Goal: Task Accomplishment & Management: Complete application form

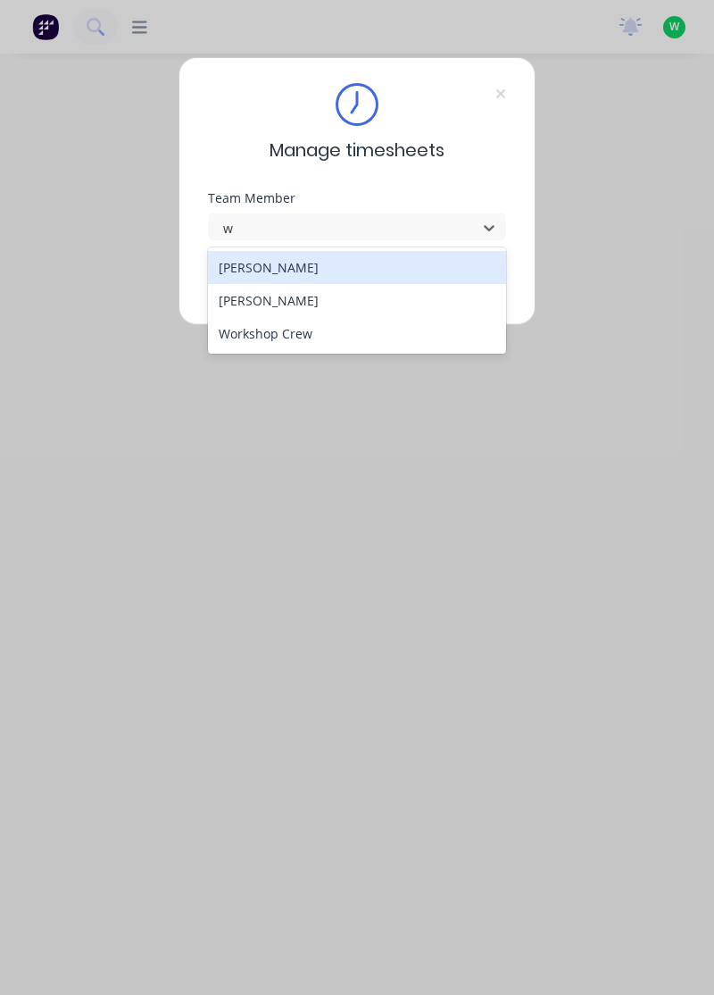
click at [286, 295] on div "[PERSON_NAME]" at bounding box center [357, 300] width 299 height 33
type input "w"
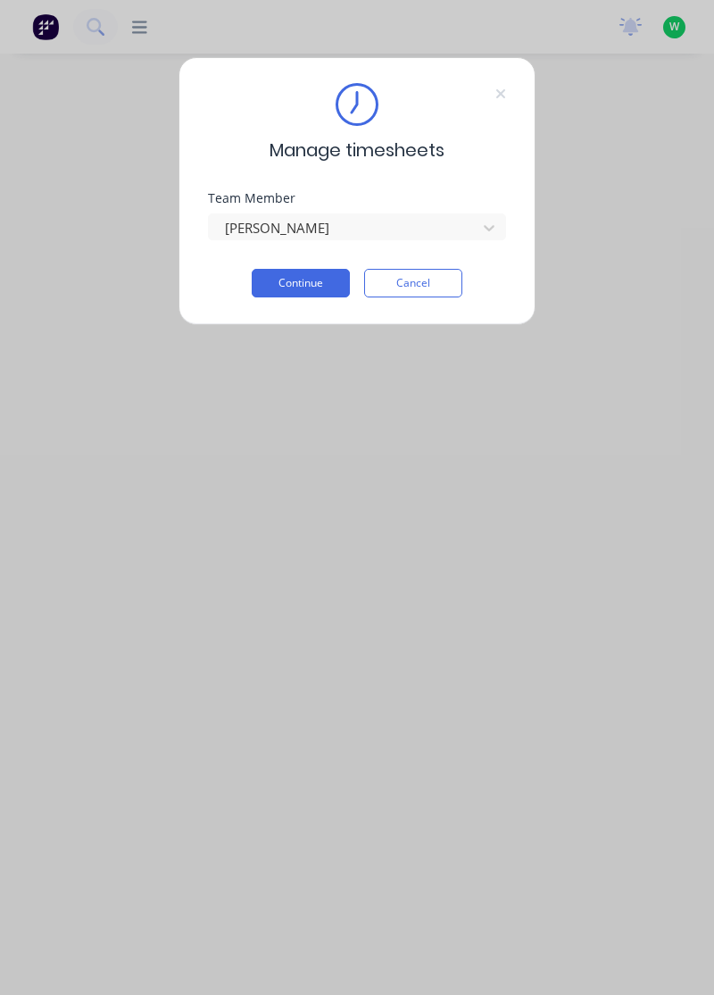
click at [300, 283] on button "Continue" at bounding box center [301, 283] width 98 height 29
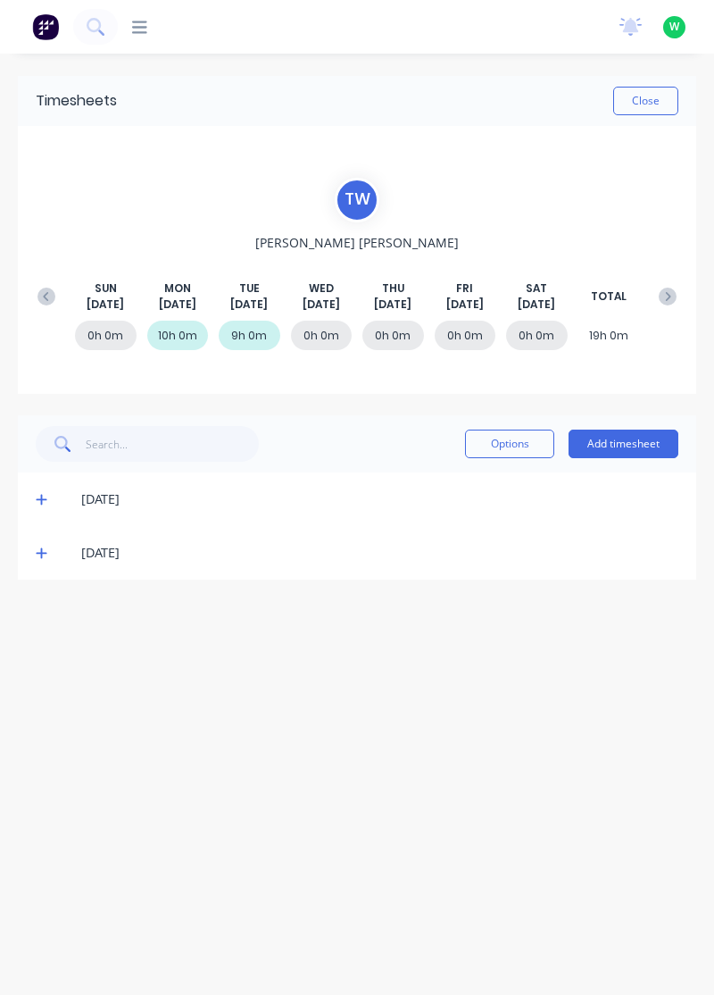
click at [629, 445] on button "Add timesheet" at bounding box center [624, 443] width 110 height 29
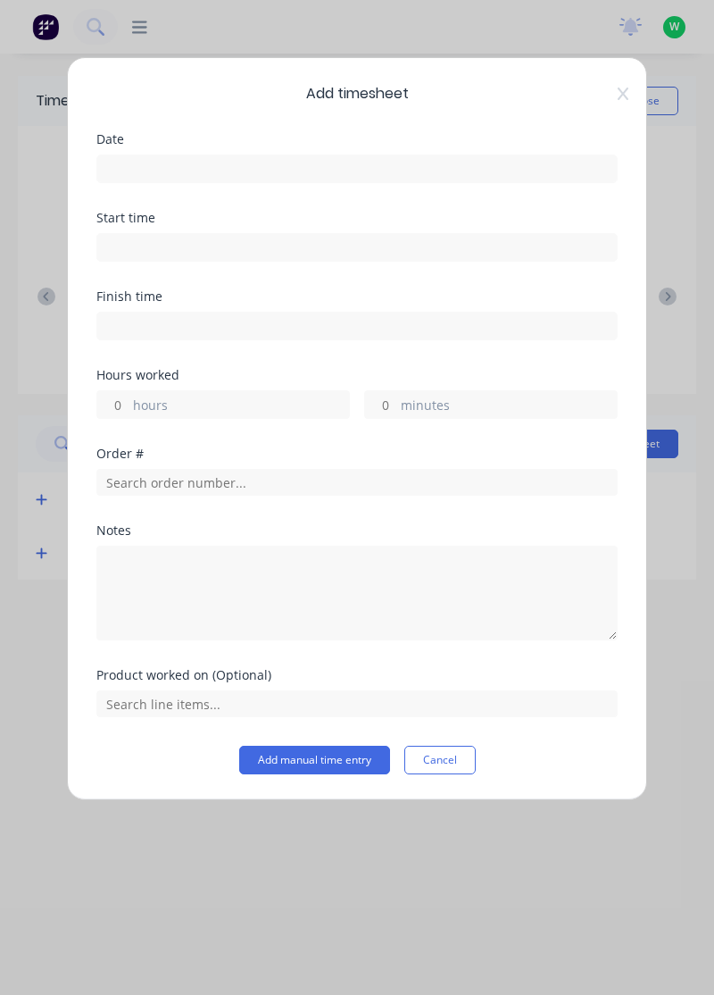
click at [346, 160] on input at bounding box center [357, 168] width 520 height 27
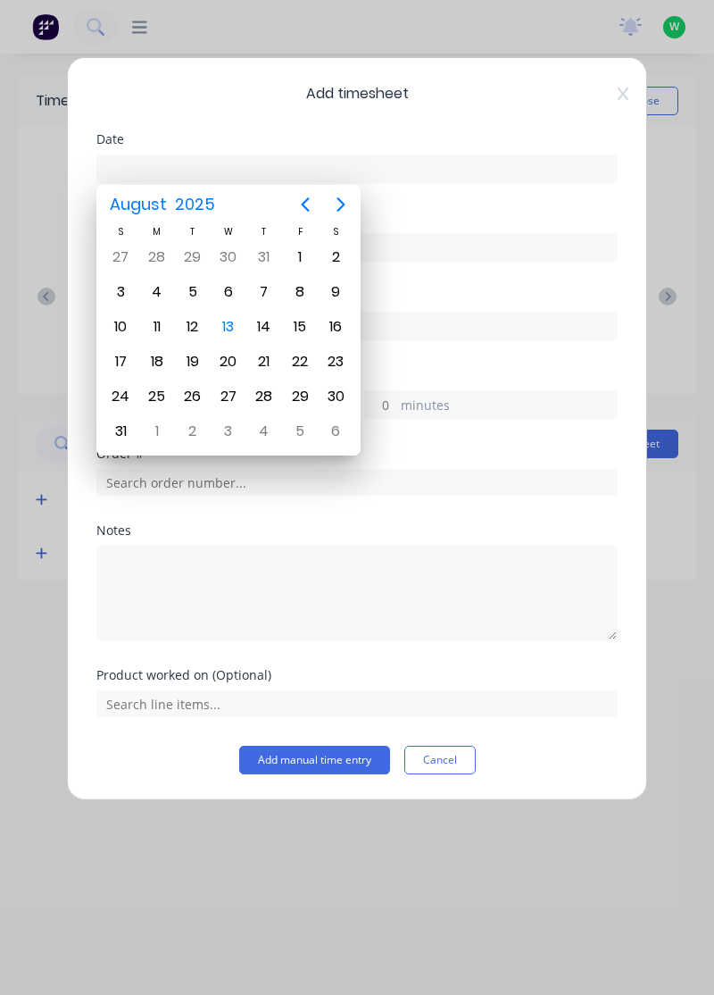
click at [230, 318] on div "13" at bounding box center [228, 326] width 27 height 27
type input "[DATE]"
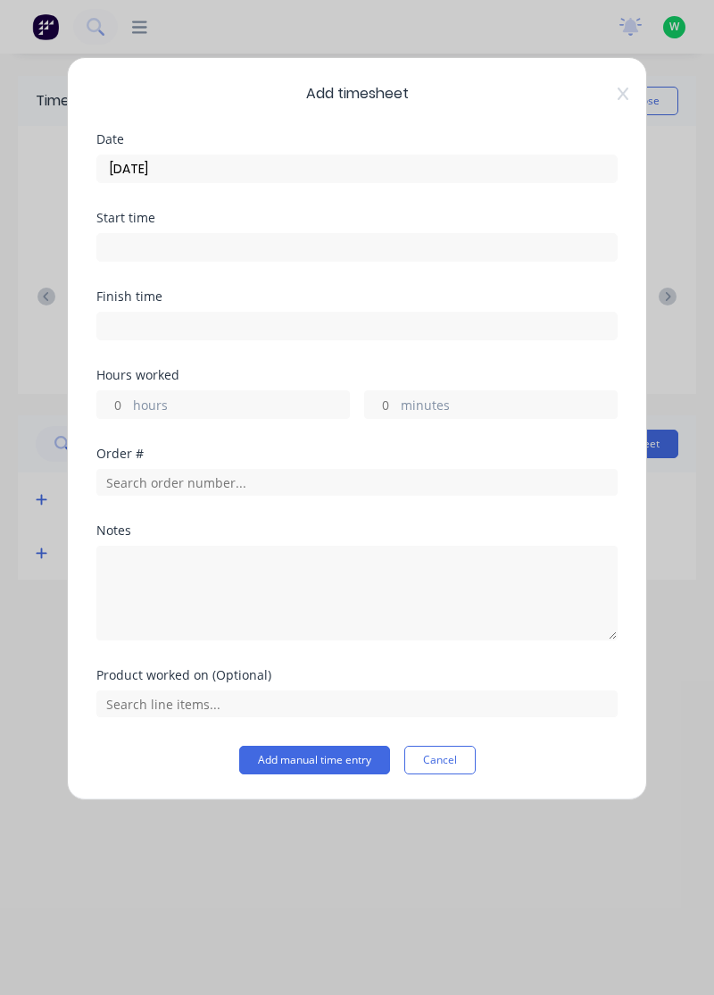
click at [234, 407] on label "hours" at bounding box center [241, 407] width 216 height 22
click at [129, 407] on input "hours" at bounding box center [112, 404] width 31 height 27
type input "1.5"
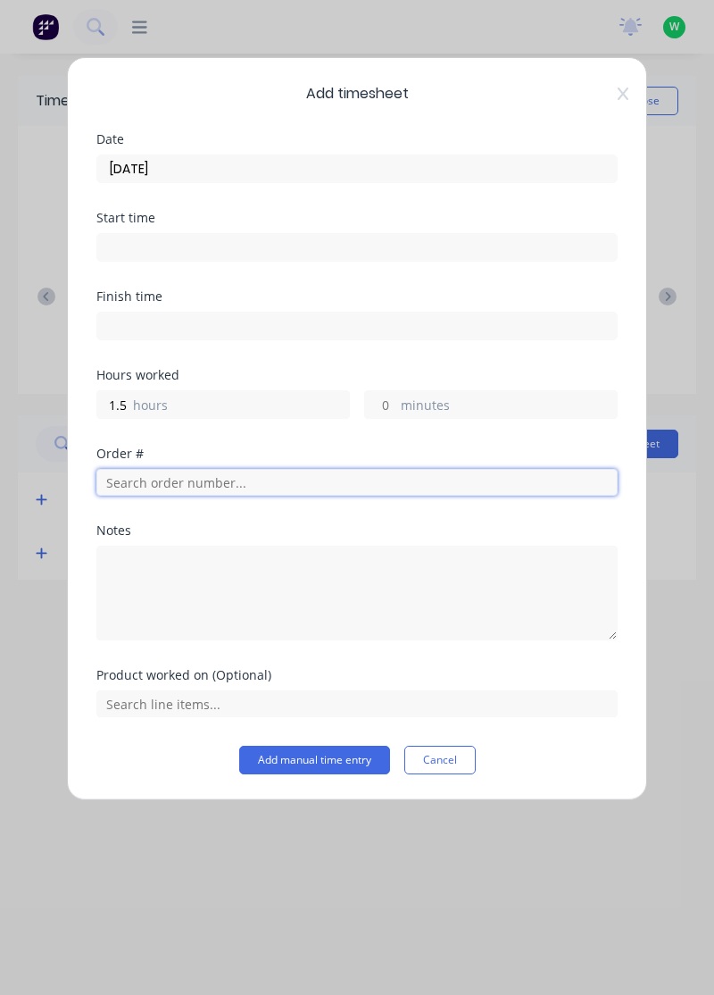
click at [229, 478] on input "text" at bounding box center [356, 482] width 521 height 27
type input "18772"
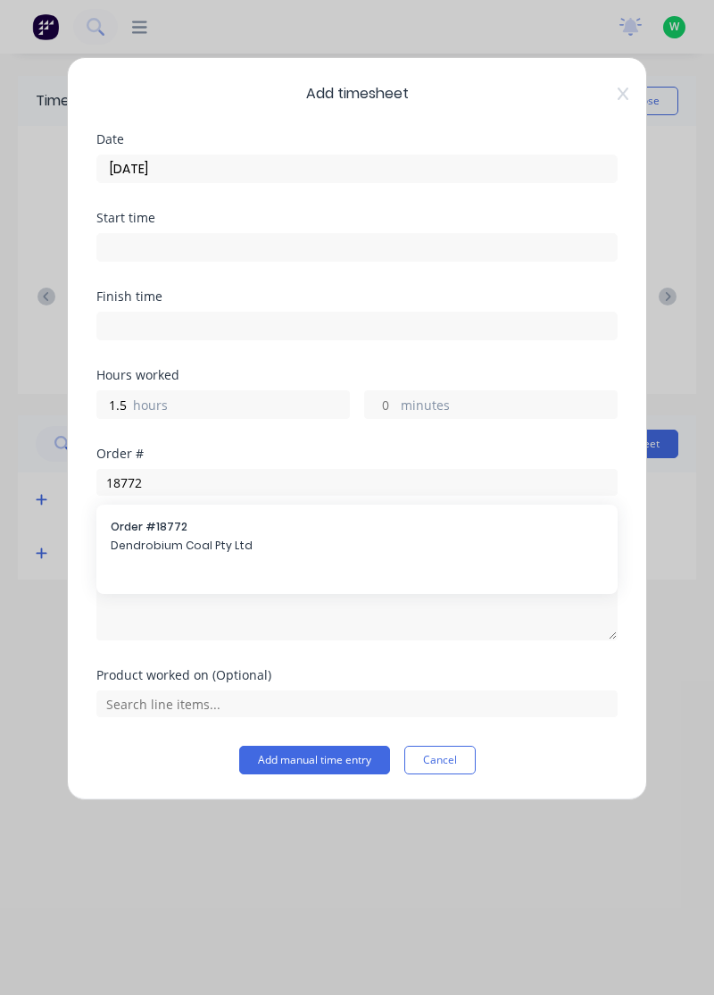
click at [200, 538] on span "Dendrobium Coal Pty Ltd" at bounding box center [357, 546] width 493 height 16
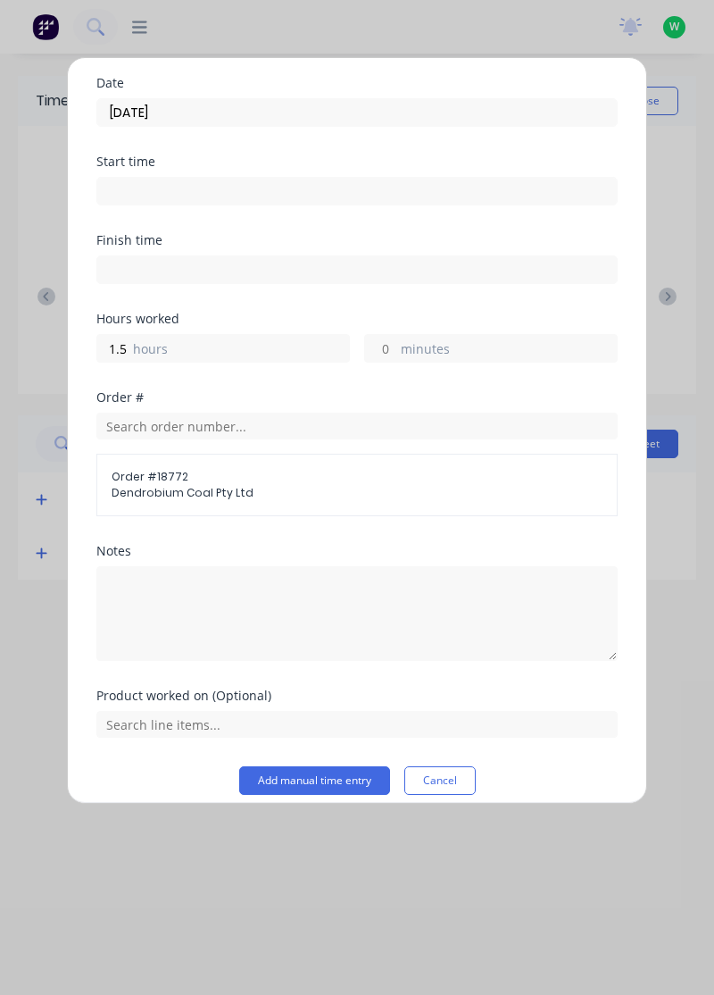
scroll to position [70, 0]
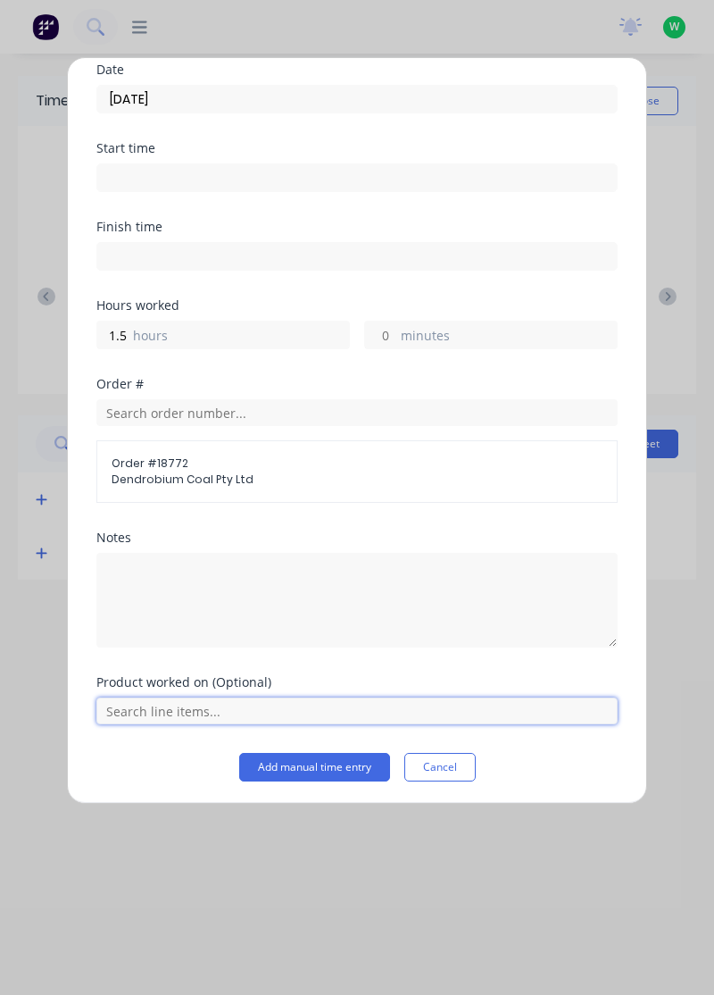
click at [370, 704] on input "text" at bounding box center [356, 710] width 521 height 27
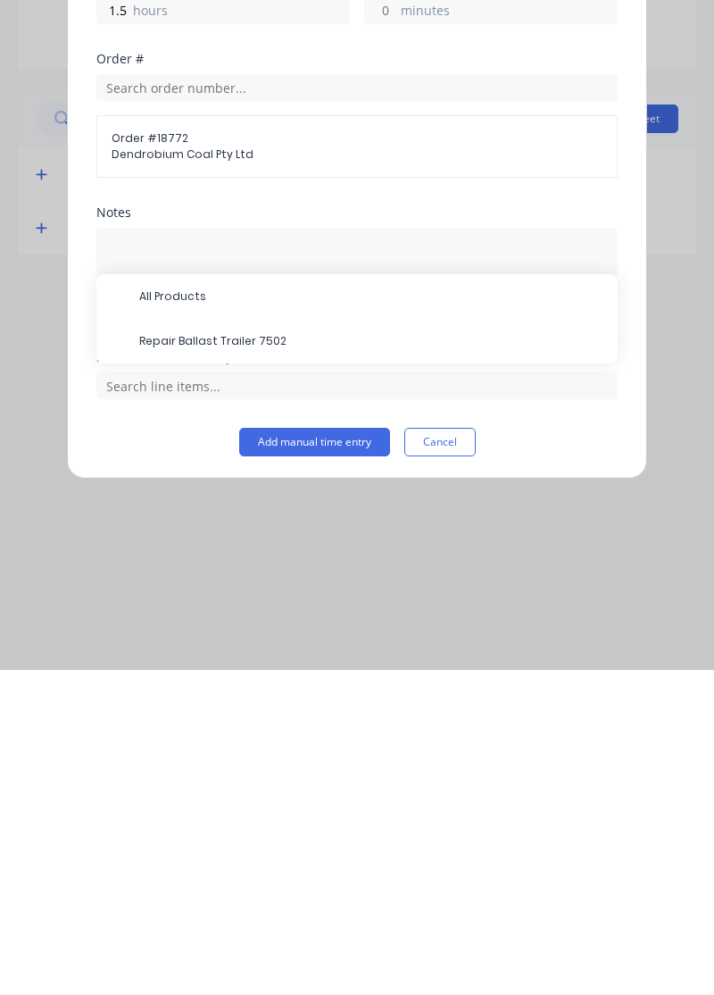
click at [254, 662] on span "Repair Ballast Trailer 7502" at bounding box center [371, 666] width 464 height 16
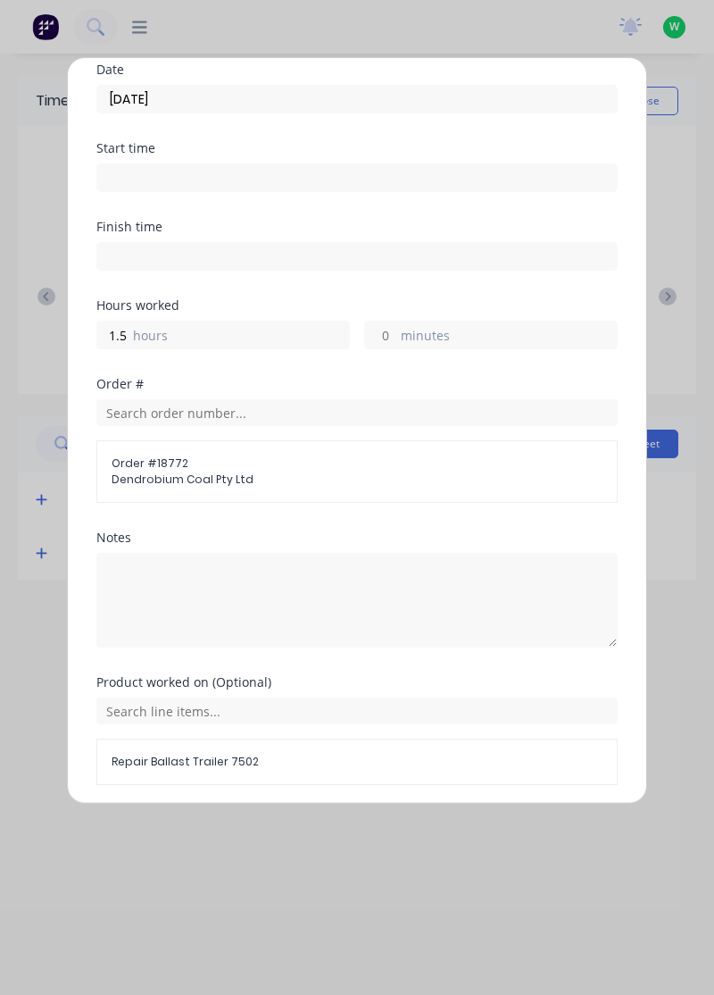
scroll to position [129, 0]
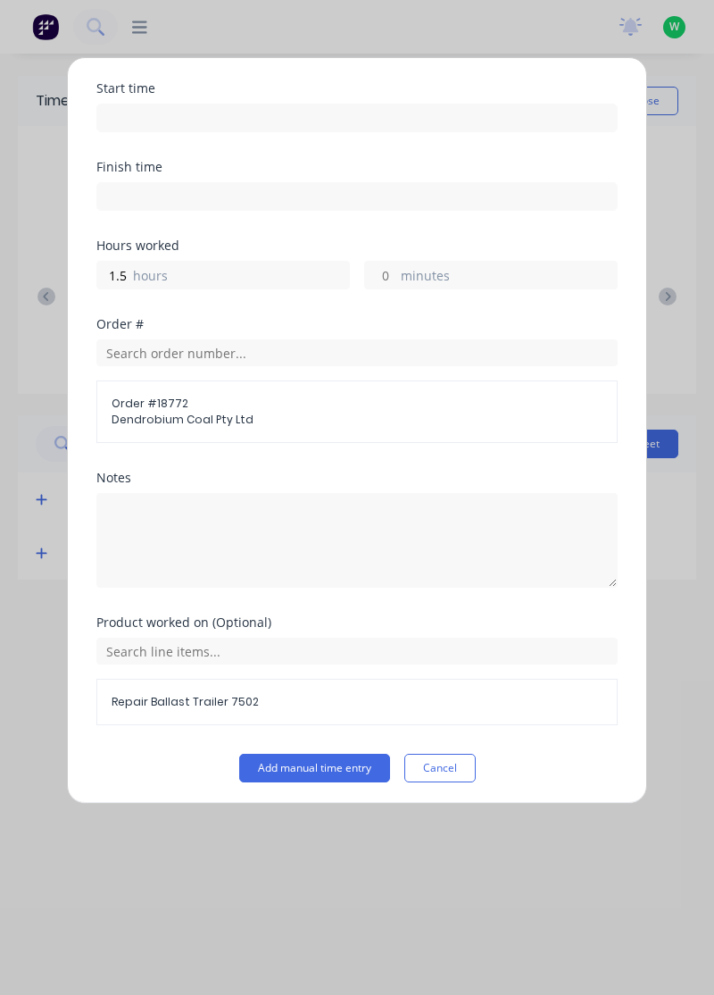
click at [349, 763] on button "Add manual time entry" at bounding box center [314, 768] width 151 height 29
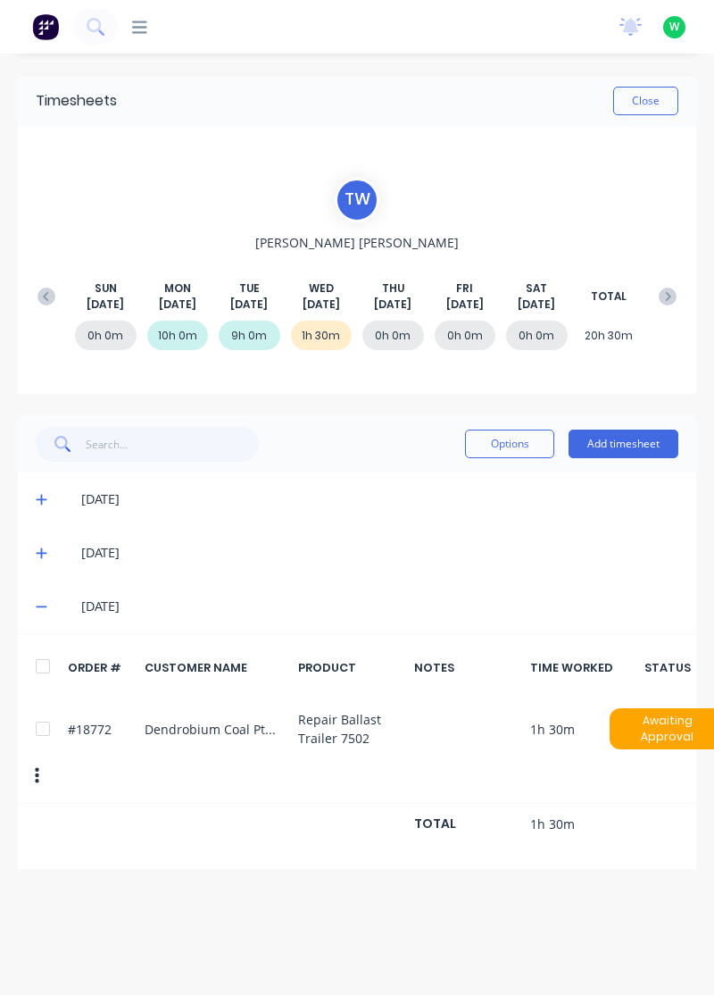
click at [629, 441] on button "Add timesheet" at bounding box center [624, 443] width 110 height 29
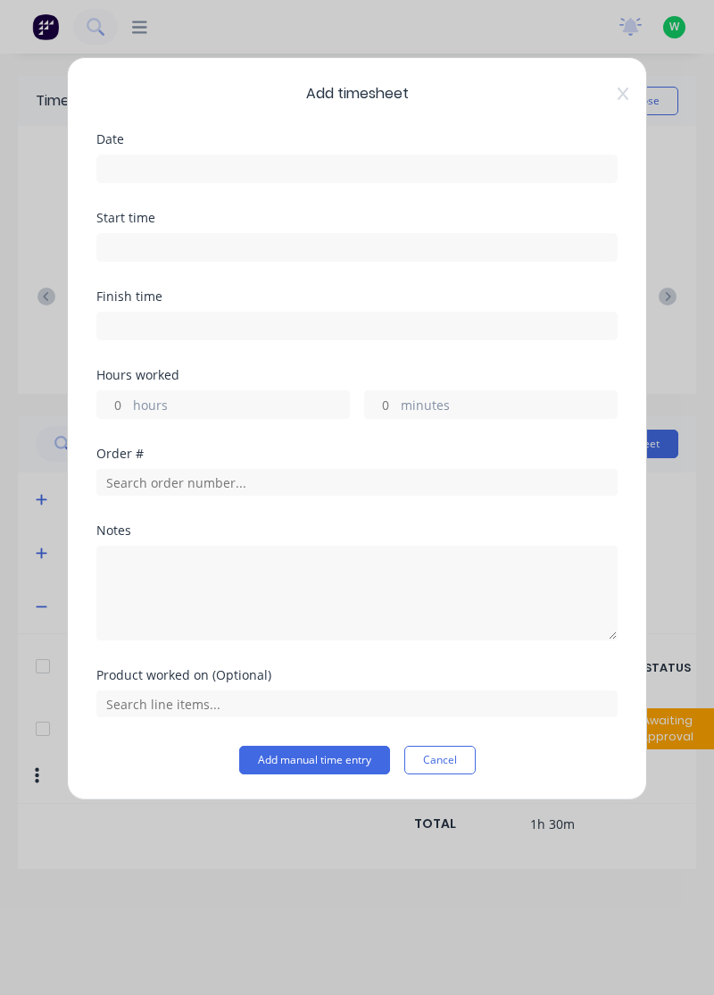
click at [398, 165] on input at bounding box center [357, 168] width 520 height 27
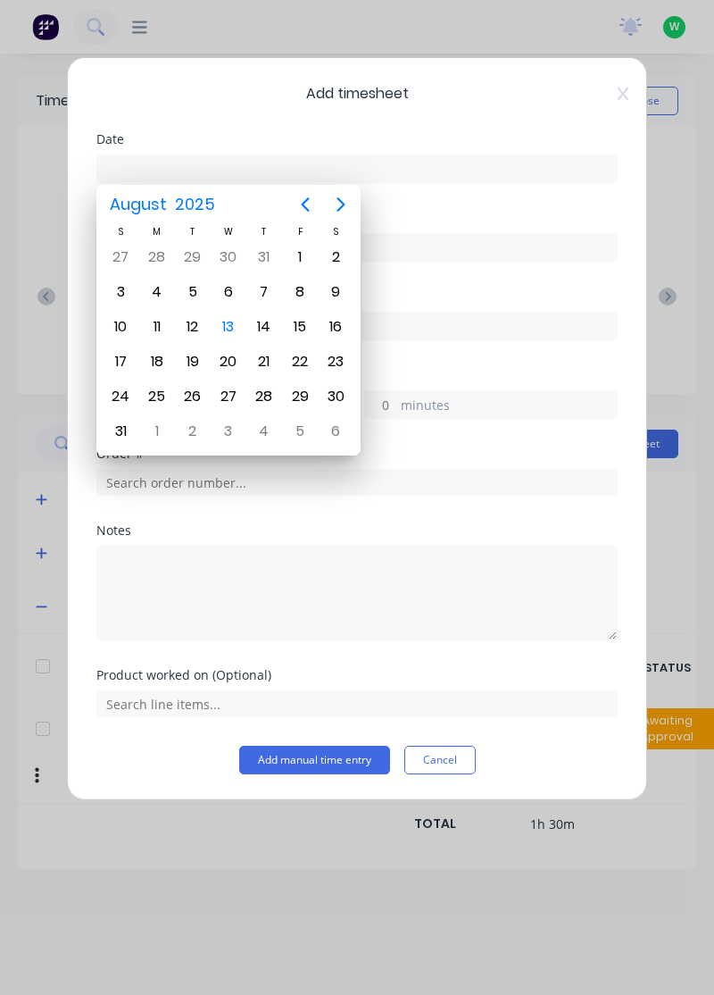
click at [231, 320] on div "13" at bounding box center [228, 326] width 27 height 27
type input "[DATE]"
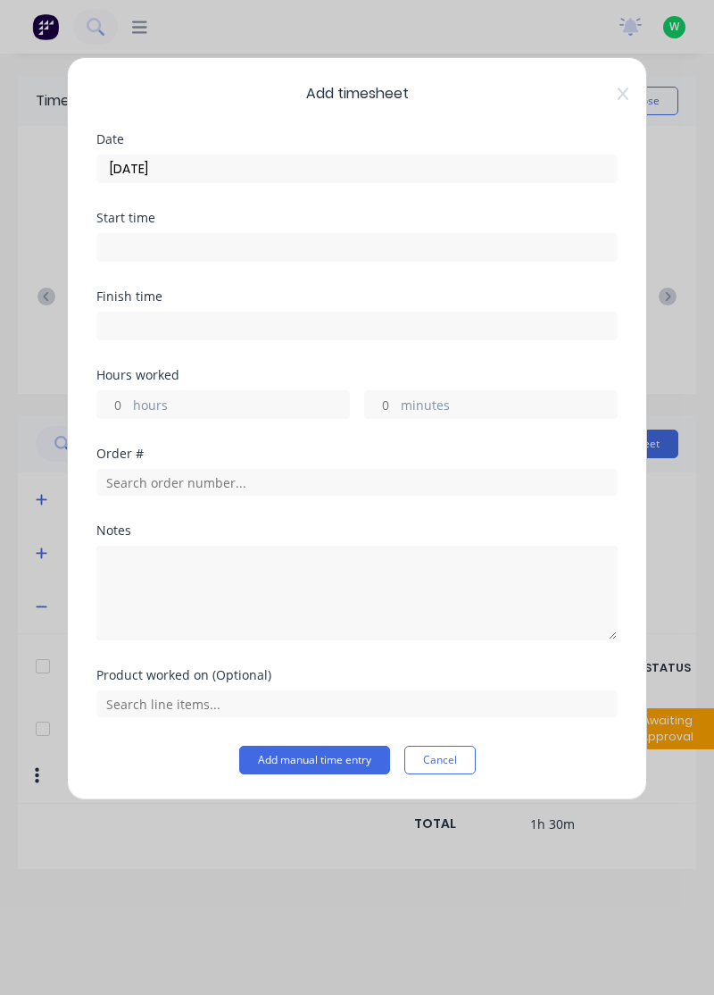
click at [238, 396] on label "hours" at bounding box center [241, 407] width 216 height 22
click at [129, 396] on input "hours" at bounding box center [112, 404] width 31 height 27
type input "3"
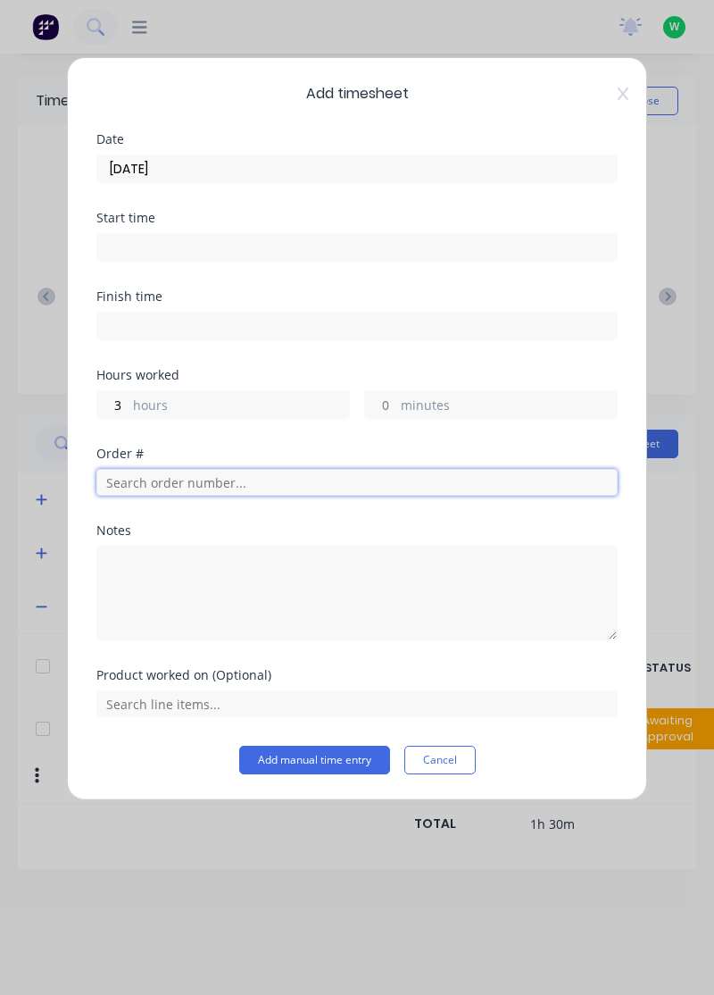
click at [196, 482] on input "text" at bounding box center [356, 482] width 521 height 27
type input "18901"
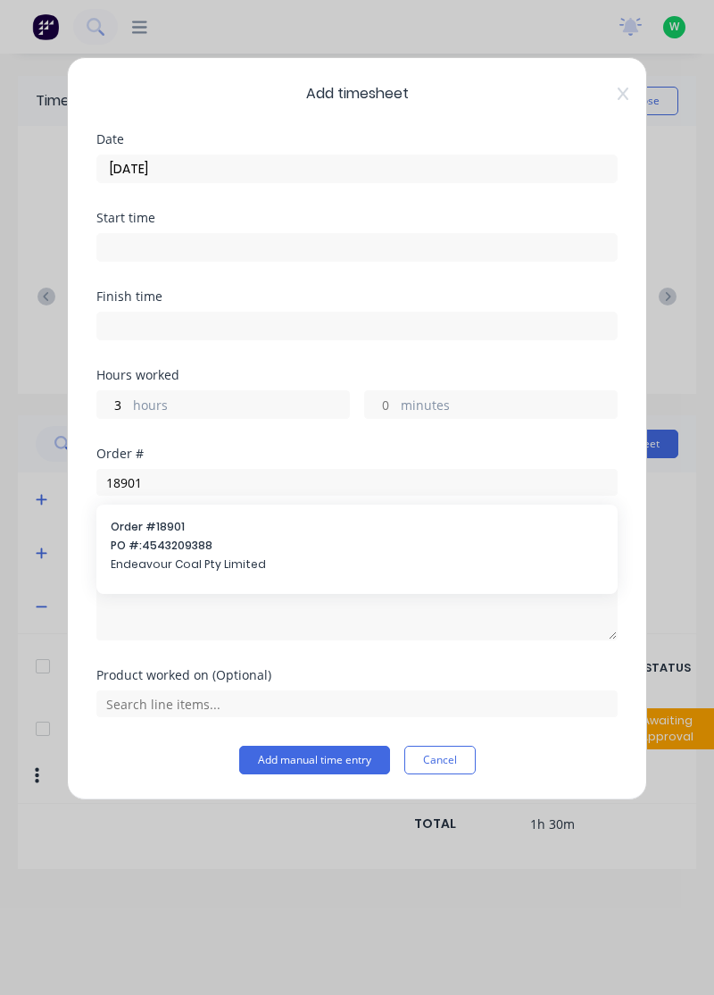
click at [189, 541] on span "PO #: 4543209388" at bounding box center [357, 546] width 493 height 16
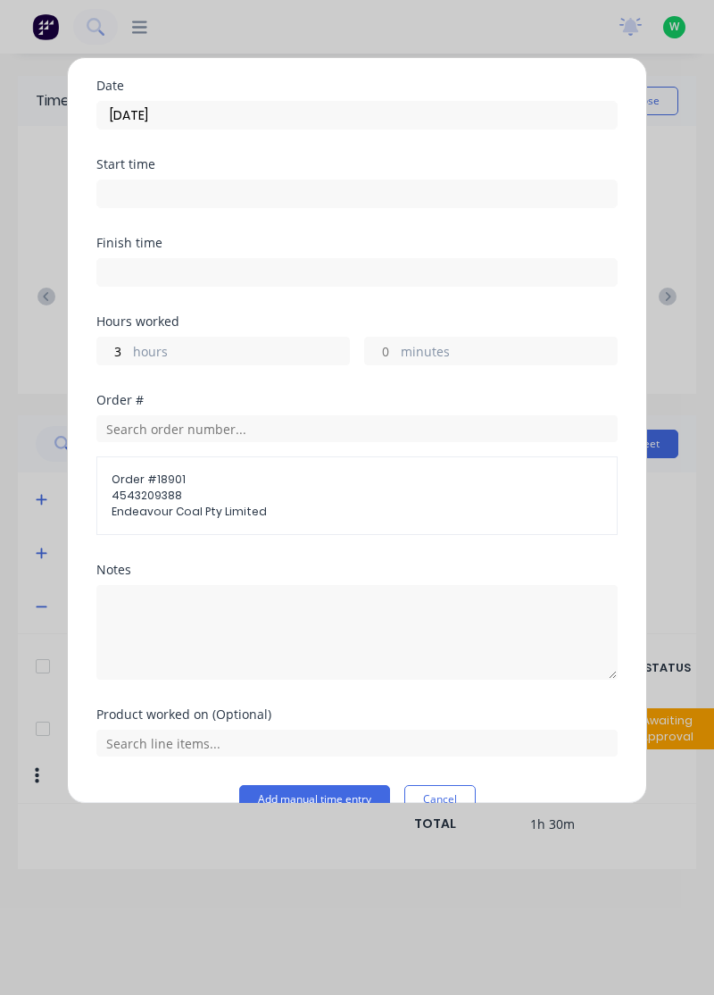
scroll to position [86, 0]
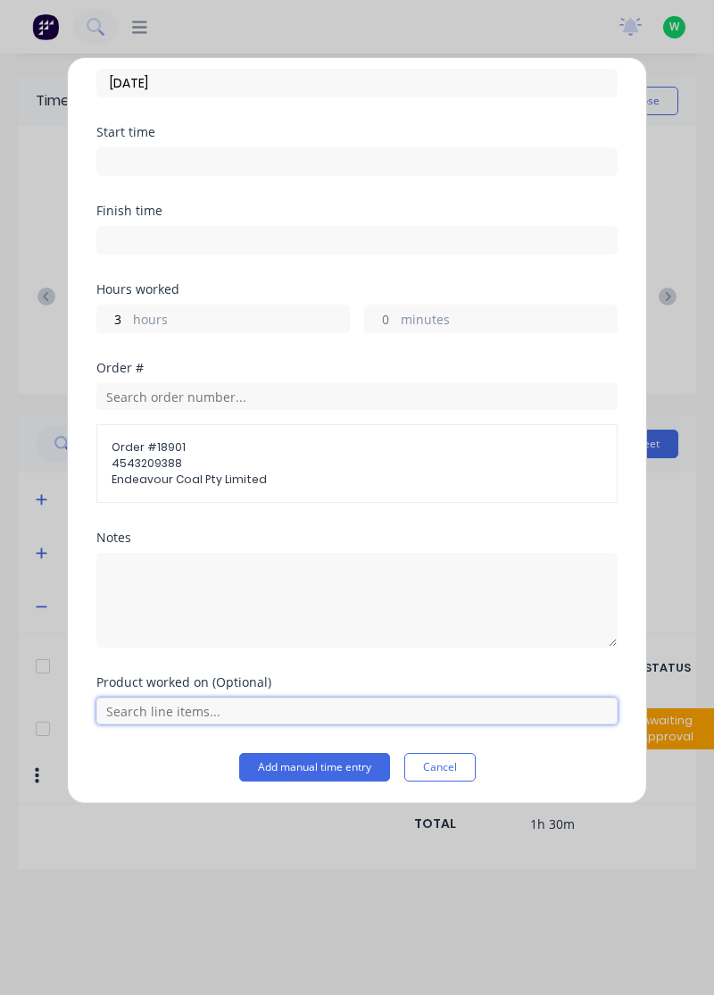
click at [321, 711] on input "text" at bounding box center [356, 710] width 521 height 27
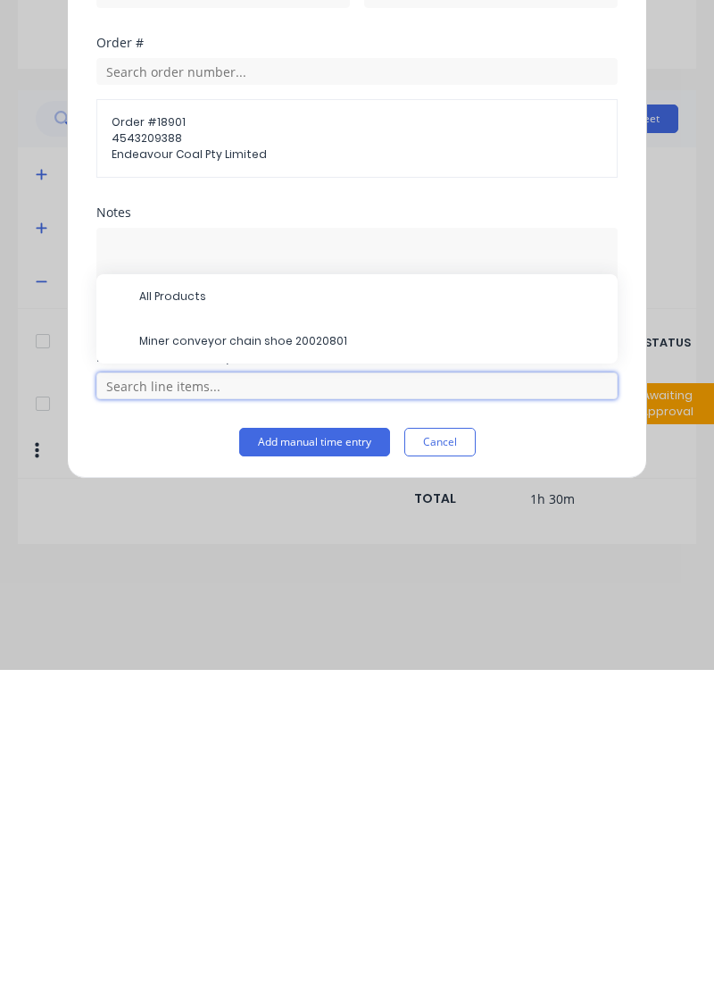
scroll to position [47, 0]
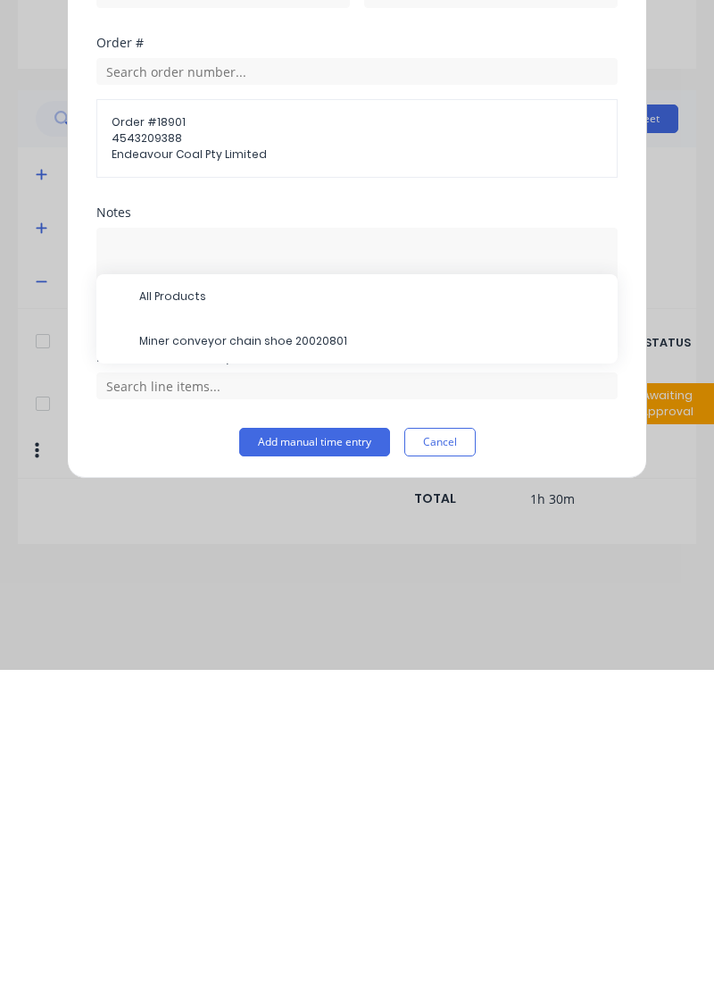
click at [300, 660] on span "Miner conveyor chain shoe 20020801" at bounding box center [371, 666] width 464 height 16
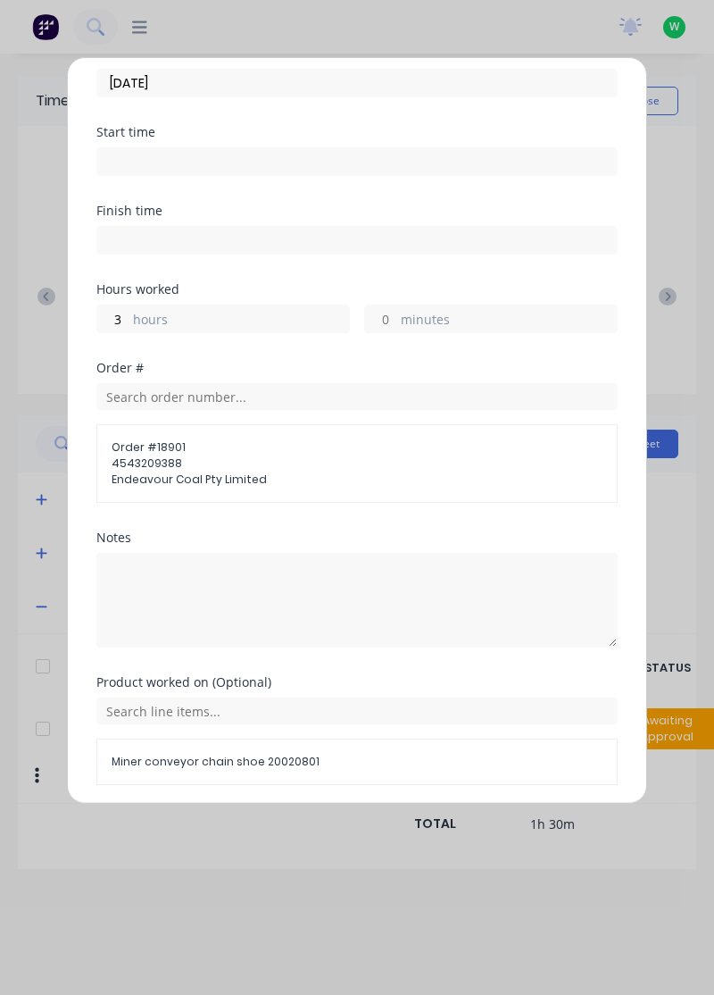
scroll to position [146, 0]
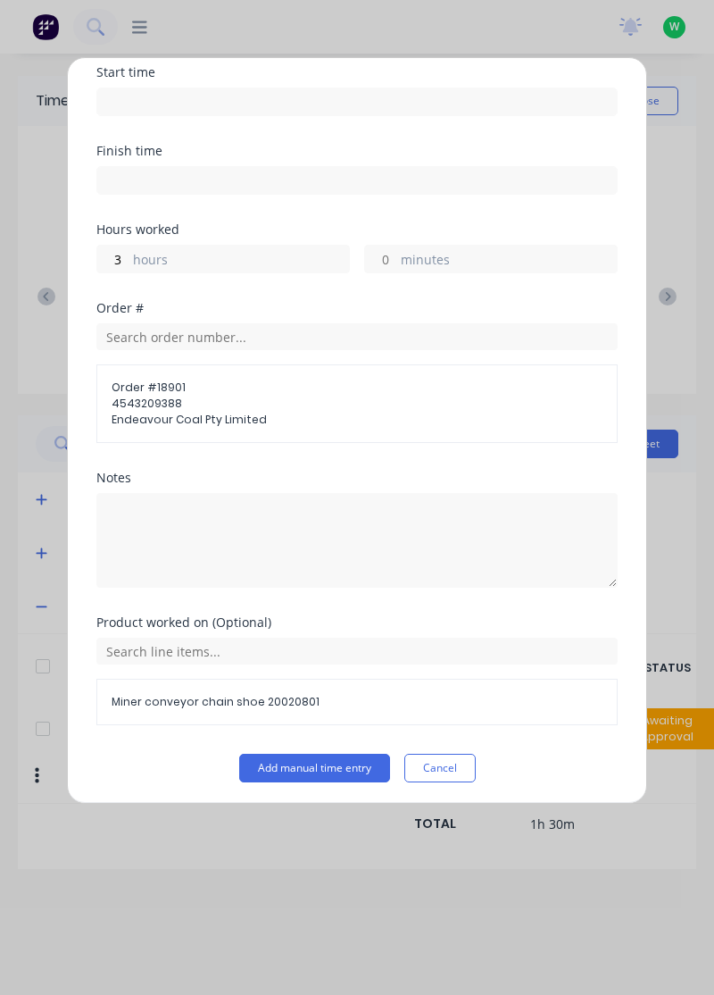
click at [337, 768] on button "Add manual time entry" at bounding box center [314, 768] width 151 height 29
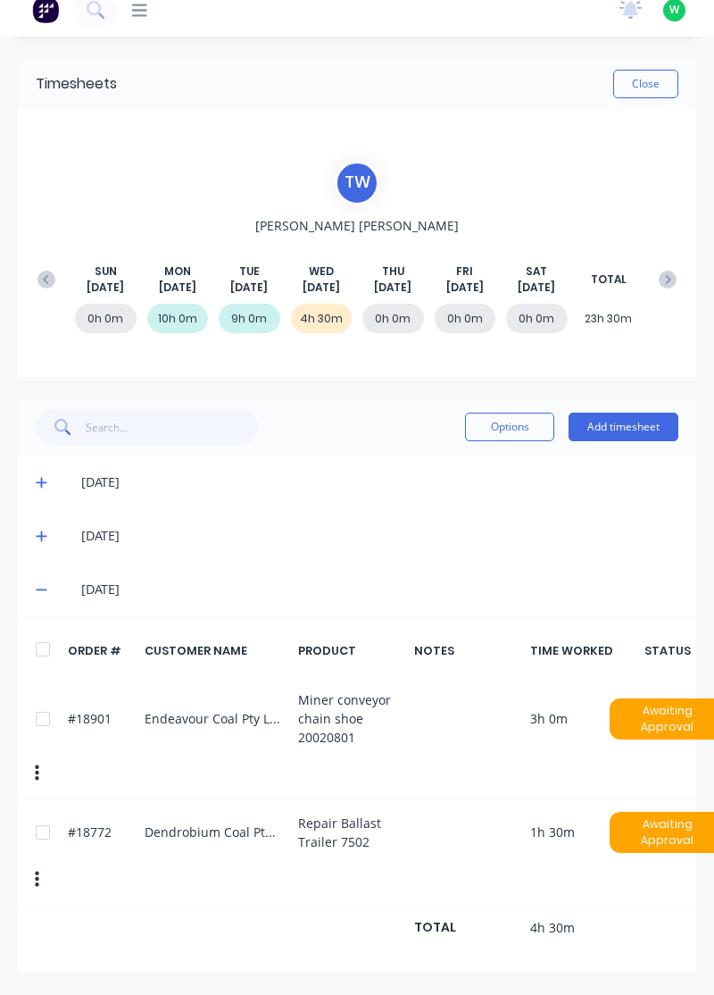
scroll to position [0, 0]
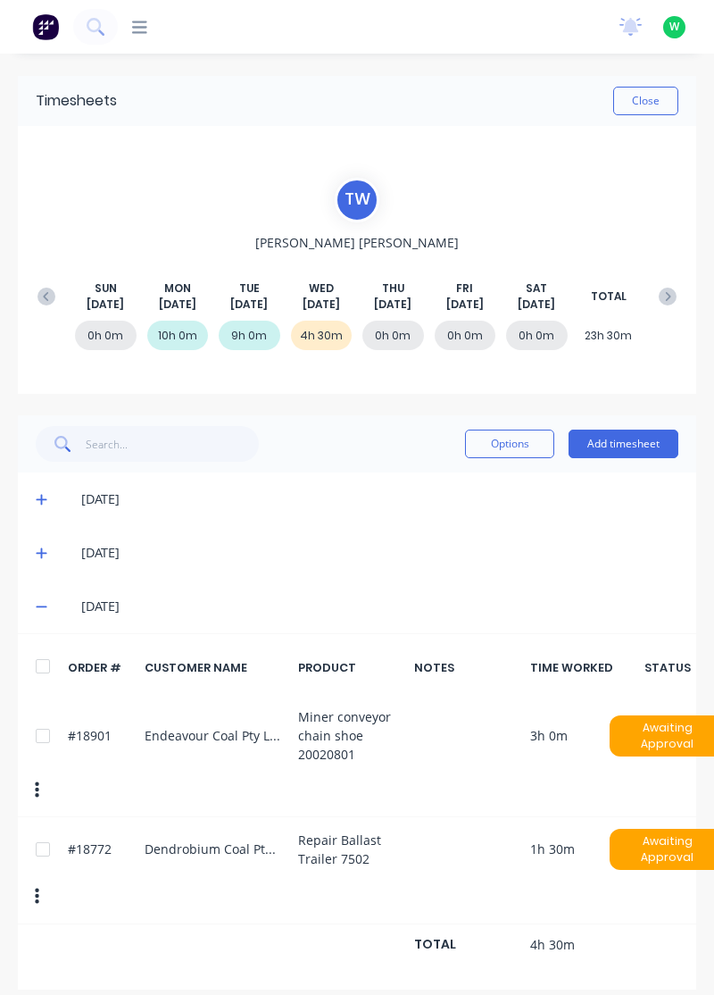
click at [630, 448] on button "Add timesheet" at bounding box center [624, 443] width 110 height 29
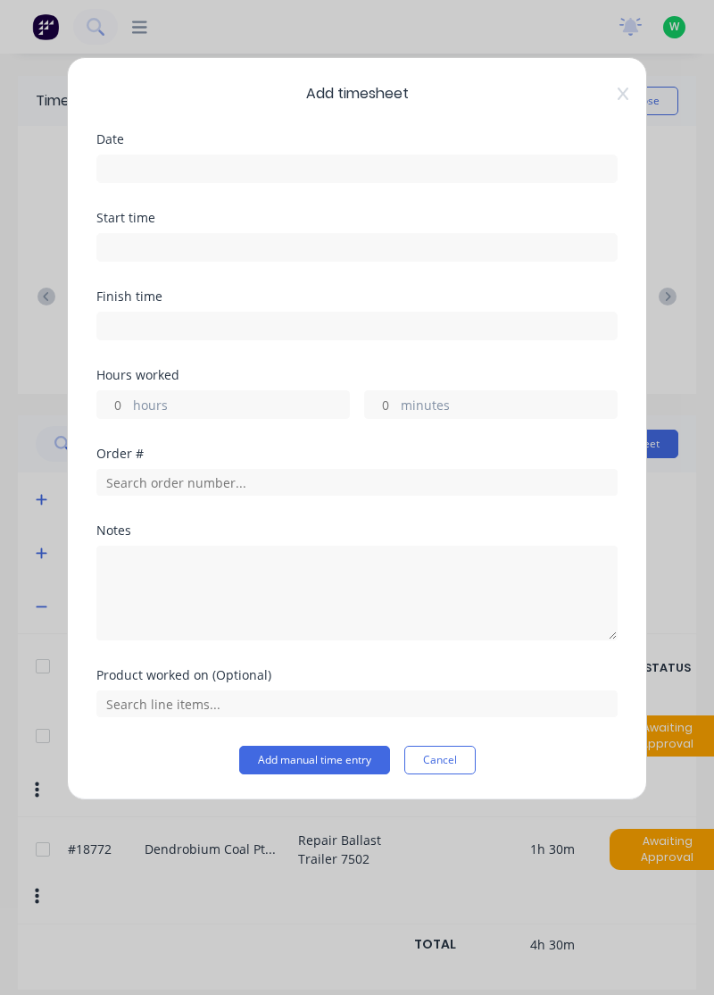
click at [375, 175] on input at bounding box center [357, 168] width 520 height 27
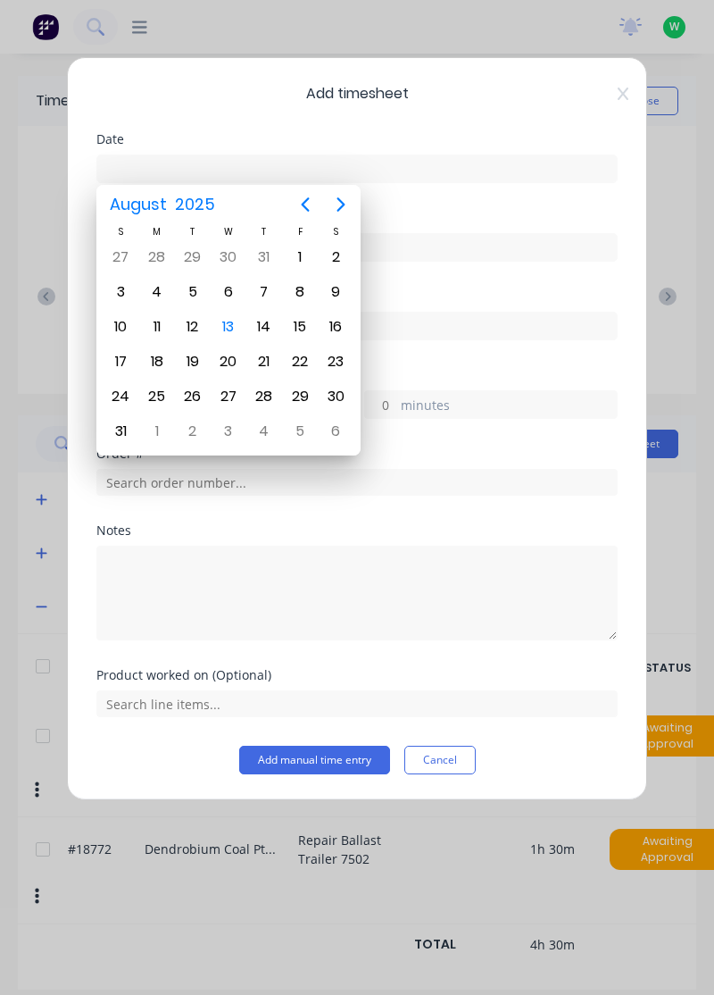
click at [231, 315] on div "13" at bounding box center [228, 326] width 27 height 27
type input "[DATE]"
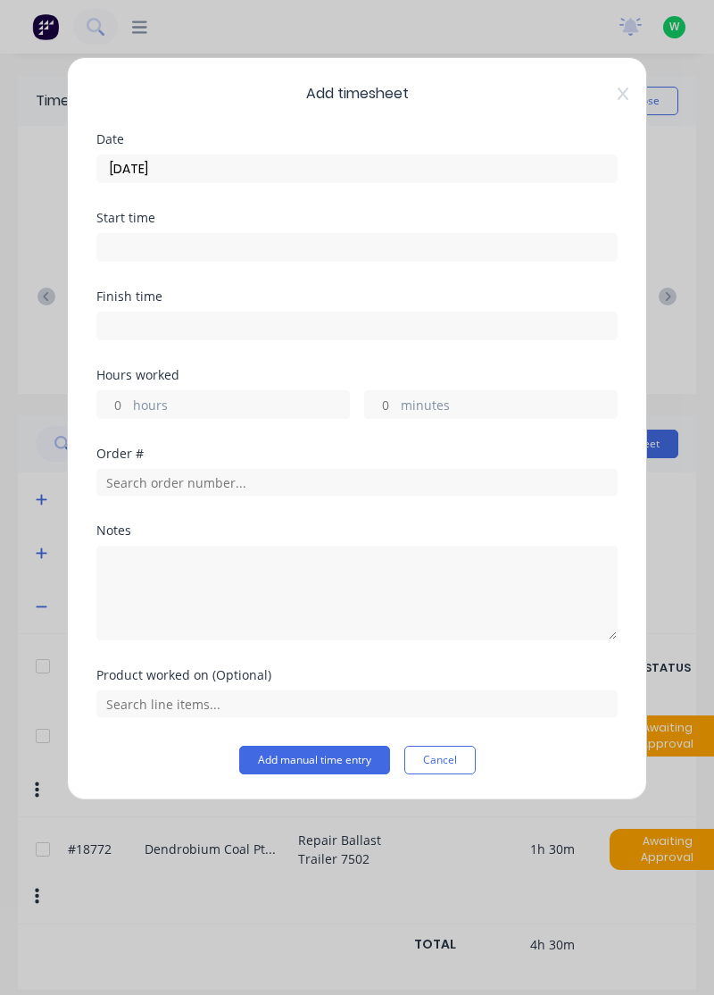
click at [249, 414] on label "hours" at bounding box center [241, 407] width 216 height 22
click at [129, 414] on input "hours" at bounding box center [112, 404] width 31 height 27
type input "2"
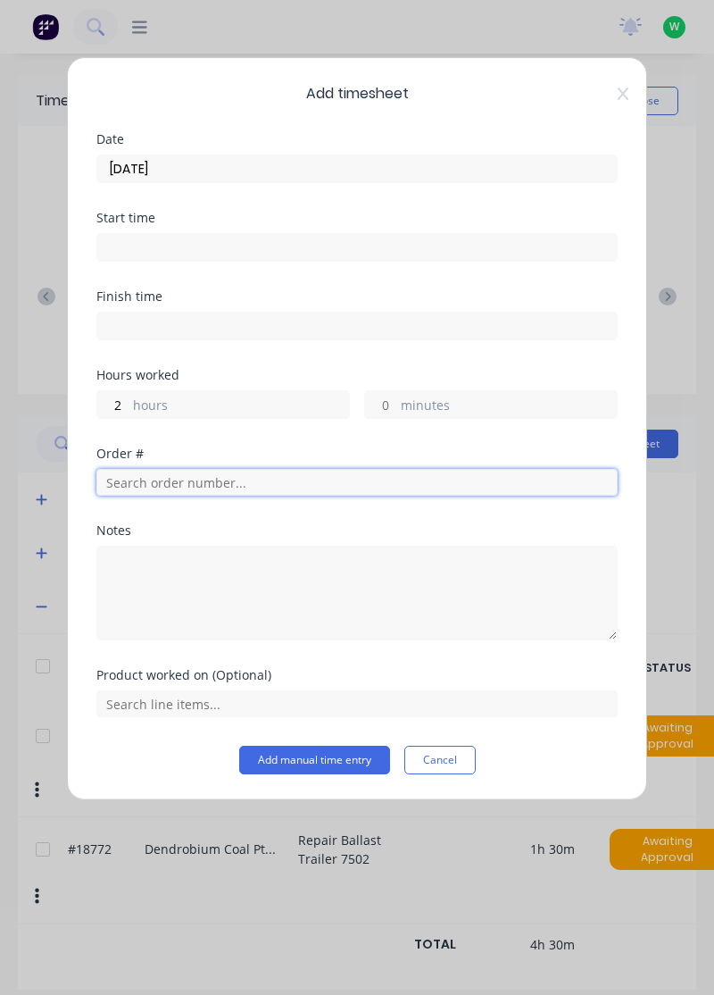
click at [196, 479] on input "text" at bounding box center [356, 482] width 521 height 27
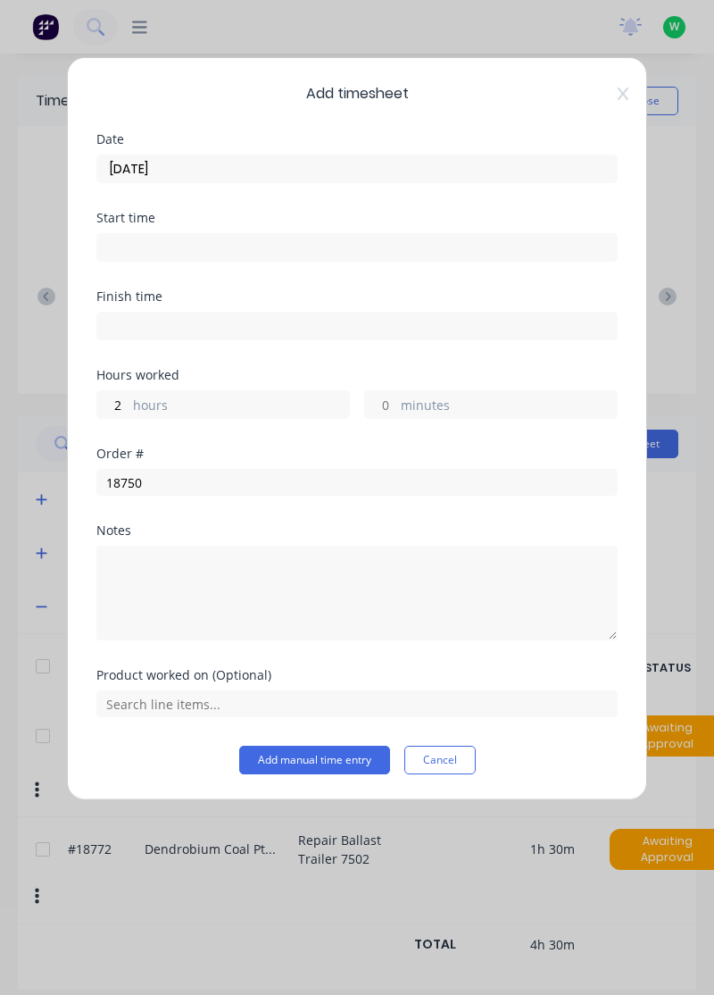
click at [208, 527] on div "Notes" at bounding box center [356, 530] width 521 height 13
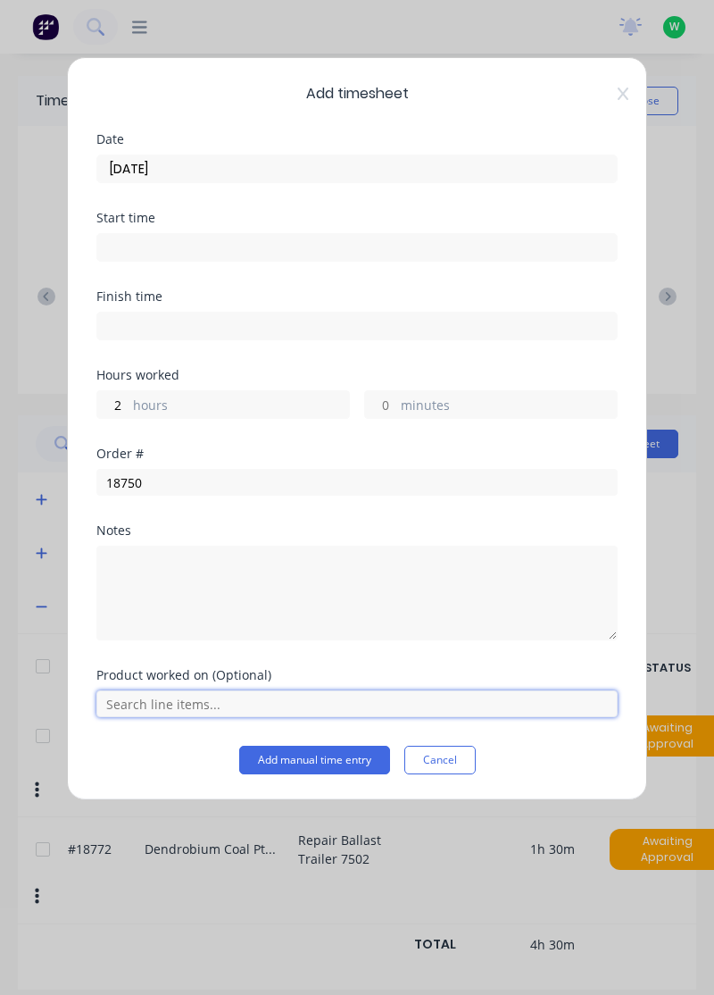
click at [323, 704] on input "text" at bounding box center [356, 703] width 521 height 27
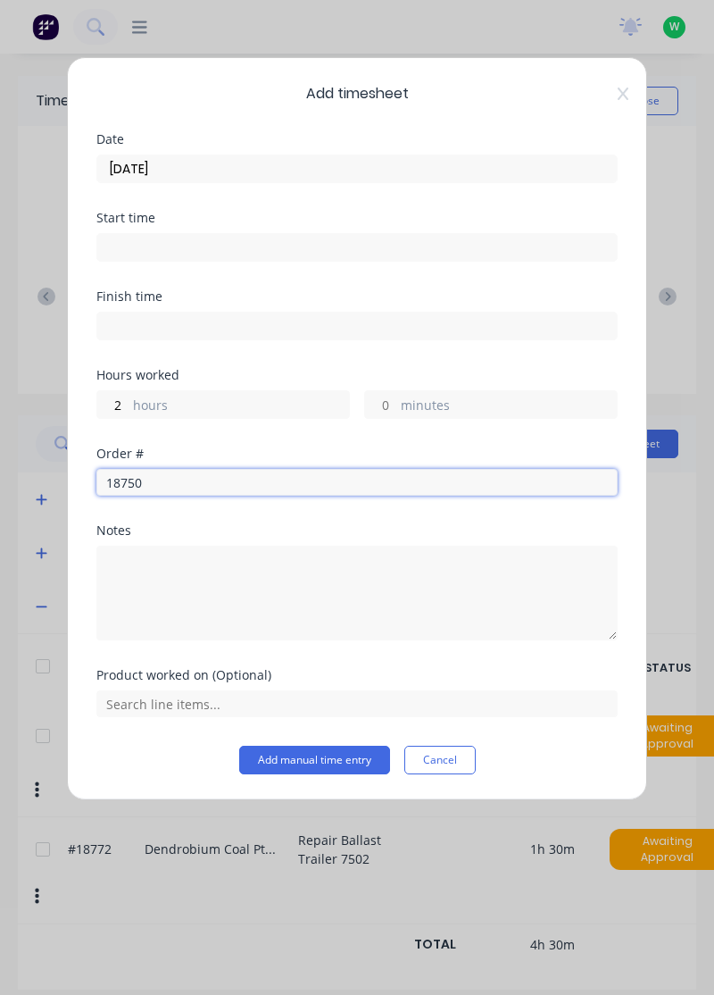
click at [325, 484] on input "18750" at bounding box center [356, 482] width 521 height 27
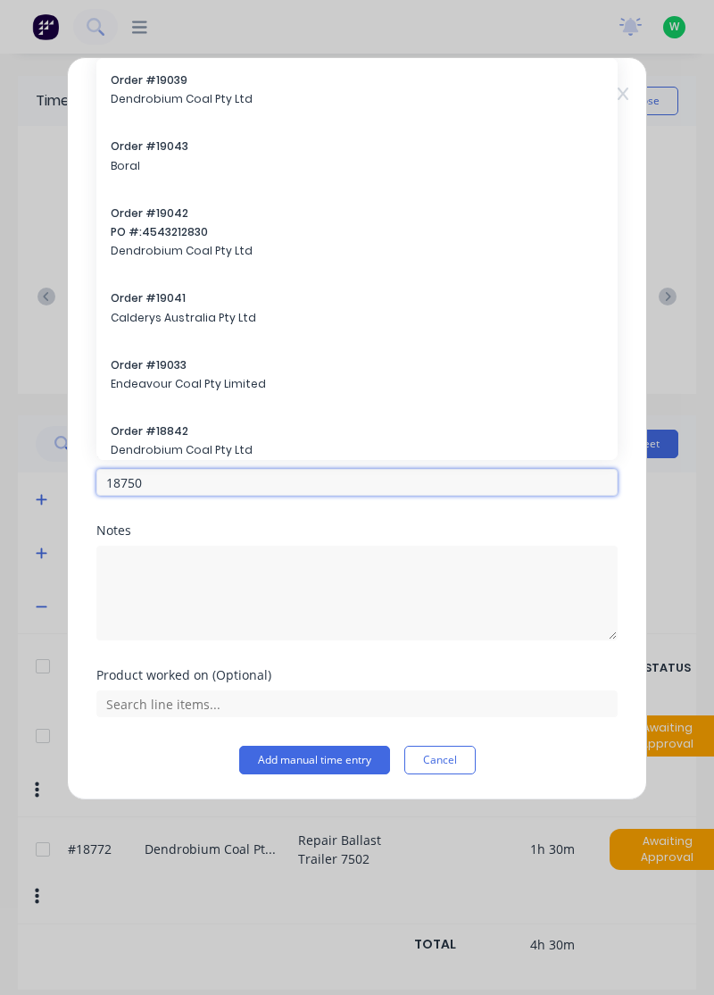
click at [379, 487] on input "18750" at bounding box center [356, 482] width 521 height 27
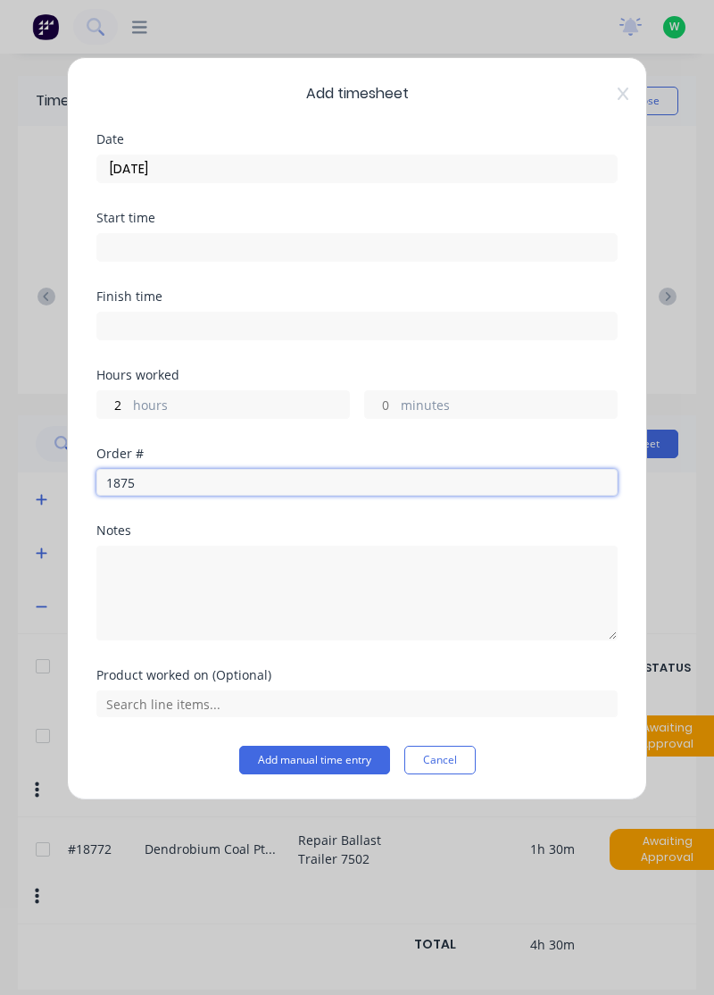
type input "18750"
click at [201, 525] on span "Order # 18750" at bounding box center [357, 527] width 493 height 16
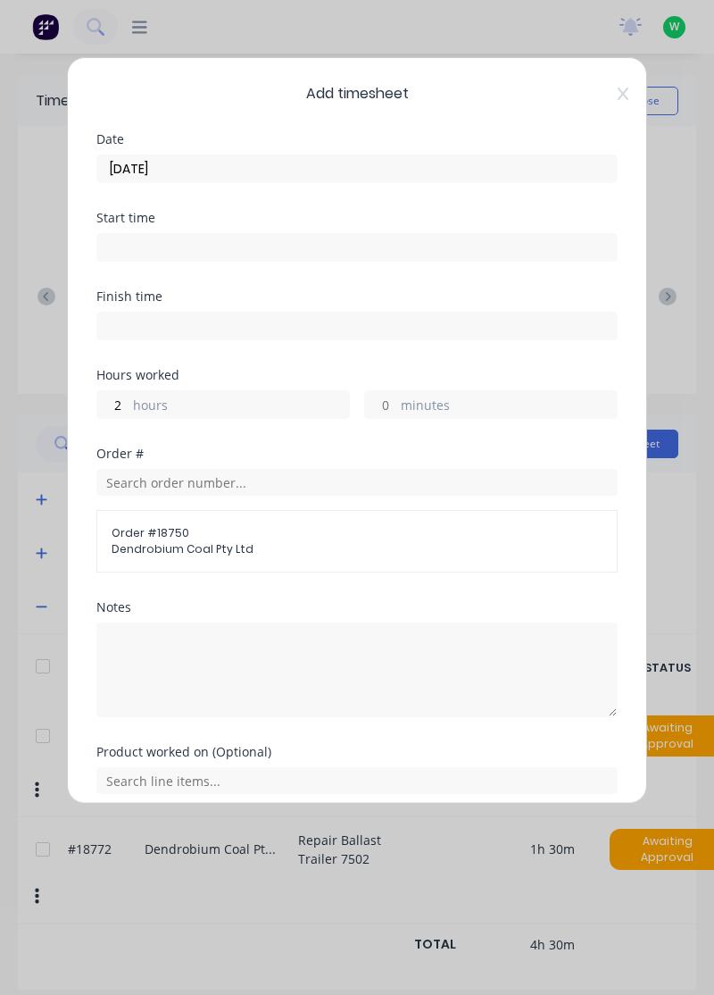
scroll to position [6, 0]
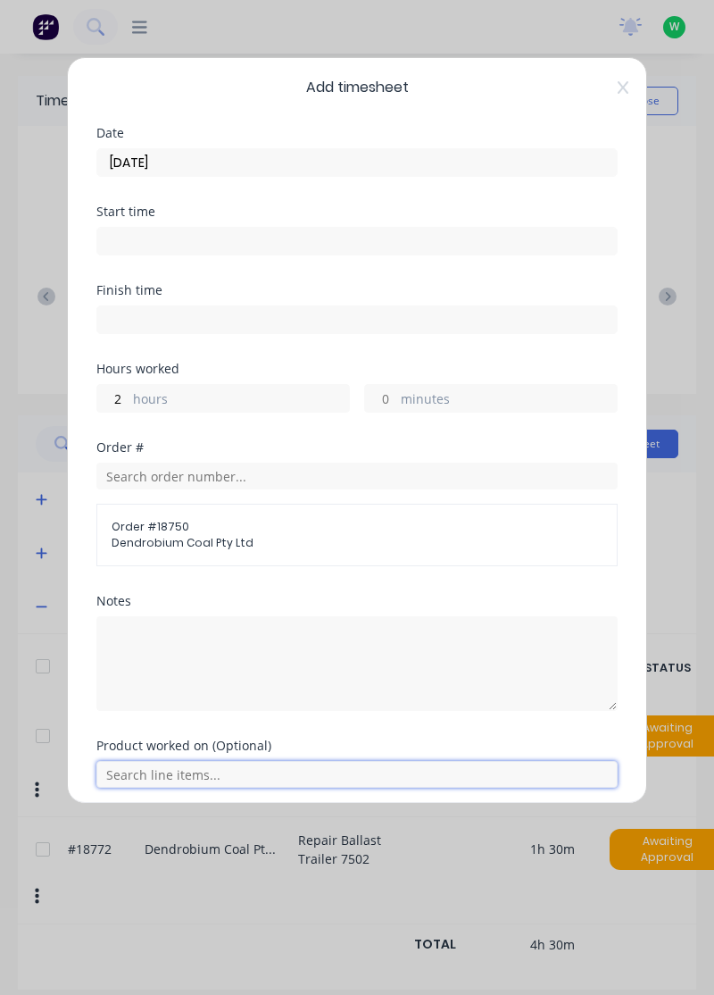
click at [340, 775] on input "text" at bounding box center [356, 774] width 521 height 27
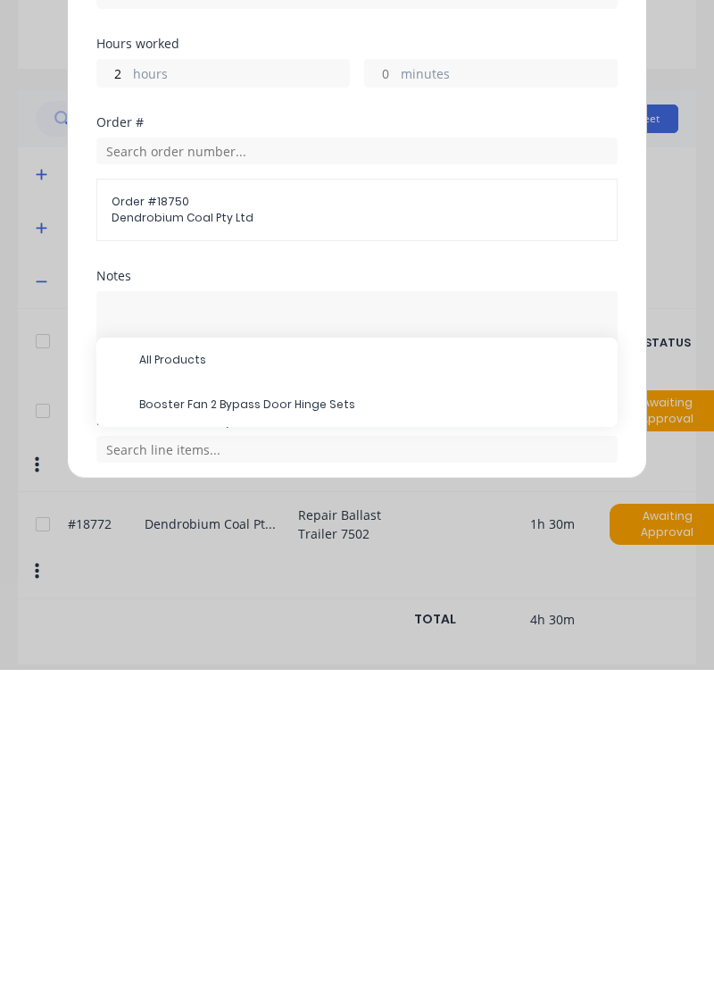
click at [310, 722] on span "Booster Fan 2 Bypass Door Hinge Sets" at bounding box center [371, 729] width 464 height 16
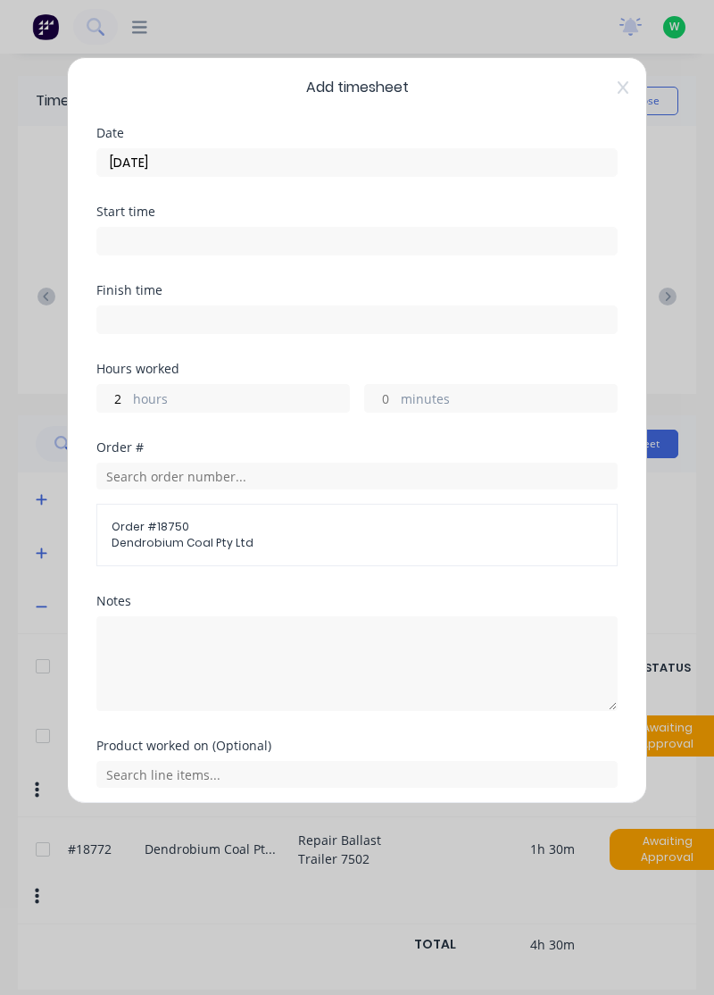
scroll to position [66, 0]
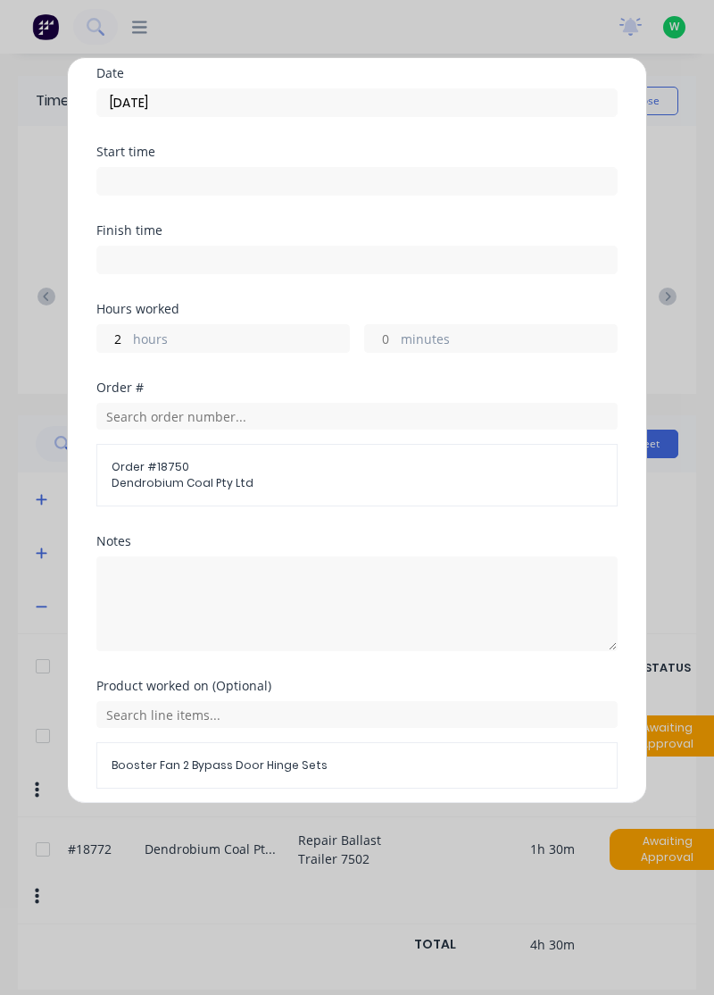
click at [338, 829] on button "Add manual time entry" at bounding box center [314, 831] width 151 height 29
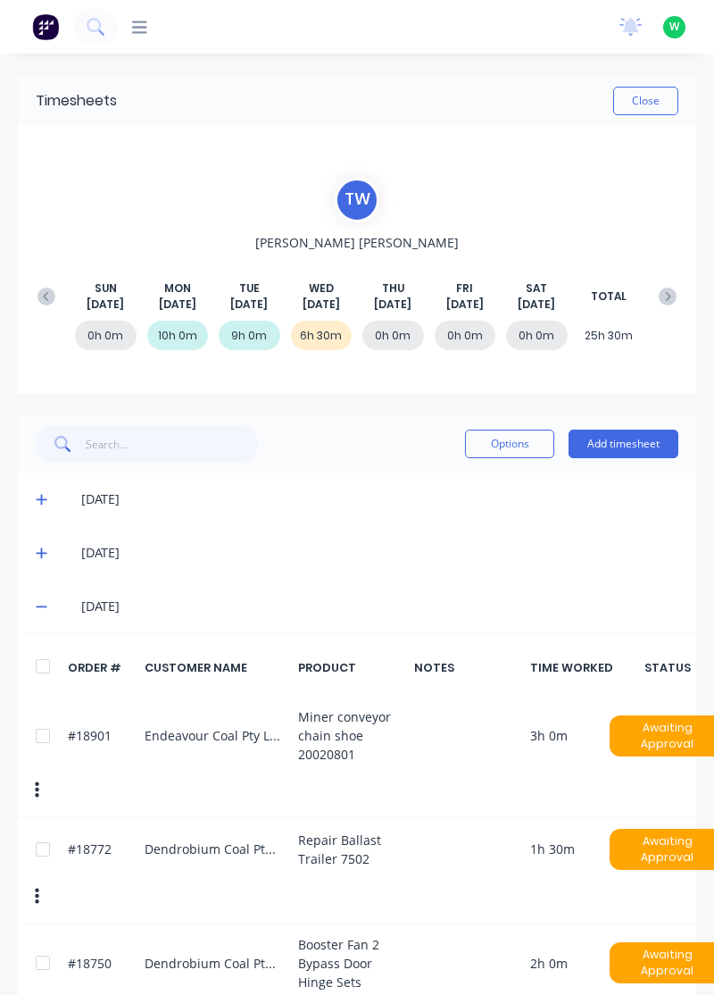
click at [636, 439] on button "Add timesheet" at bounding box center [624, 443] width 110 height 29
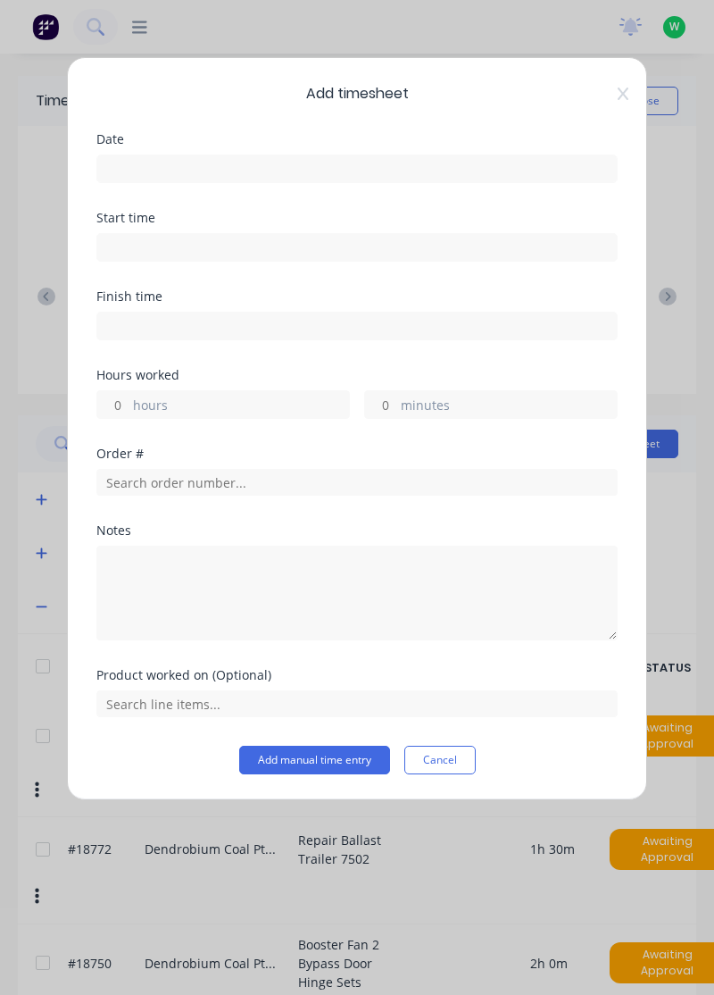
click at [383, 165] on input at bounding box center [357, 168] width 520 height 27
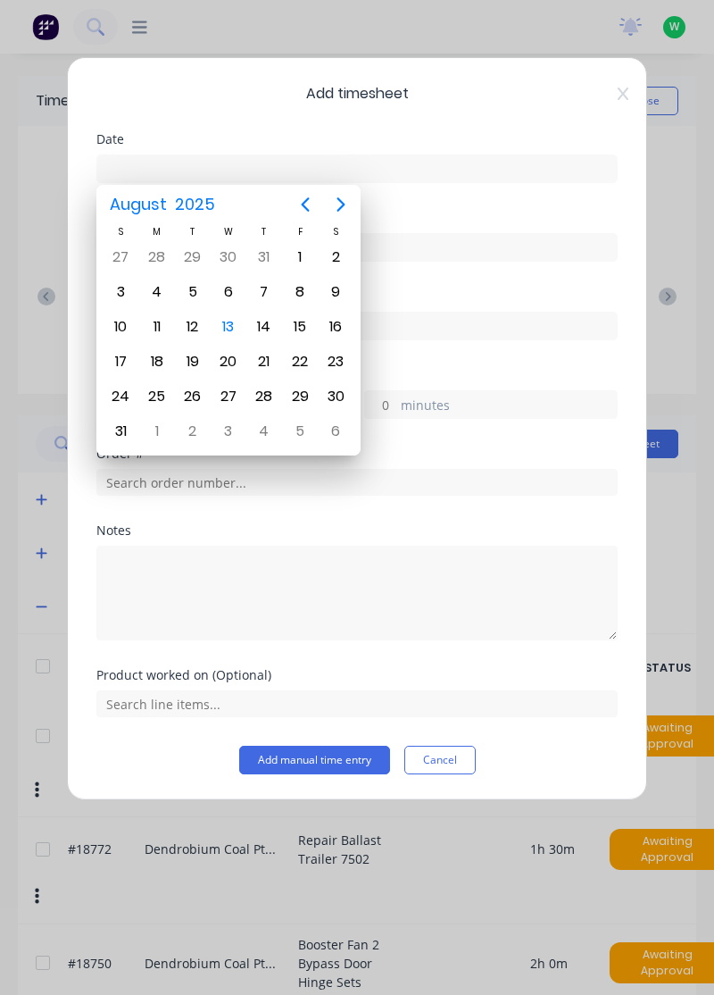
click at [235, 322] on div "13" at bounding box center [228, 326] width 27 height 27
type input "[DATE]"
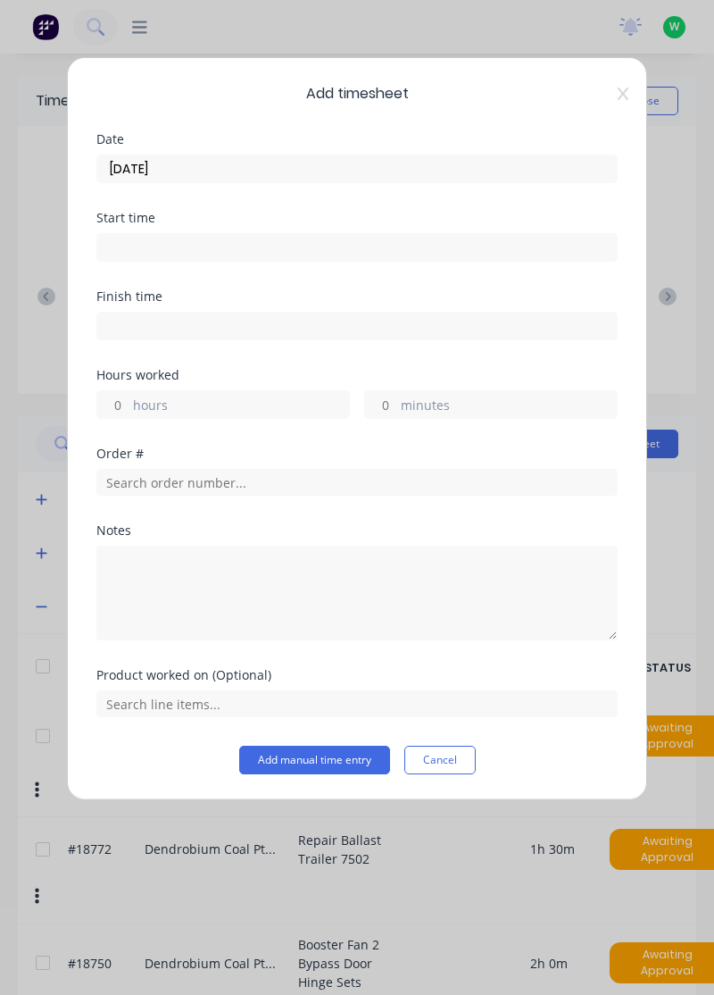
click at [253, 410] on label "hours" at bounding box center [241, 407] width 216 height 22
click at [129, 410] on input "hours" at bounding box center [112, 404] width 31 height 27
type input "1.5"
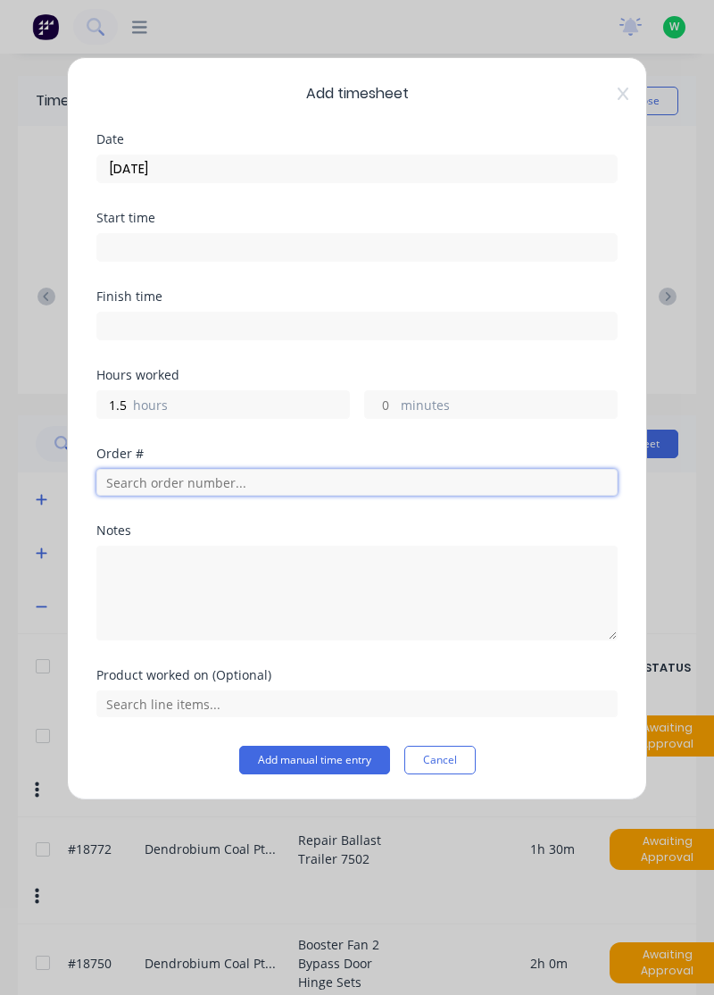
click at [252, 477] on input "text" at bounding box center [356, 482] width 521 height 27
type input "17943"
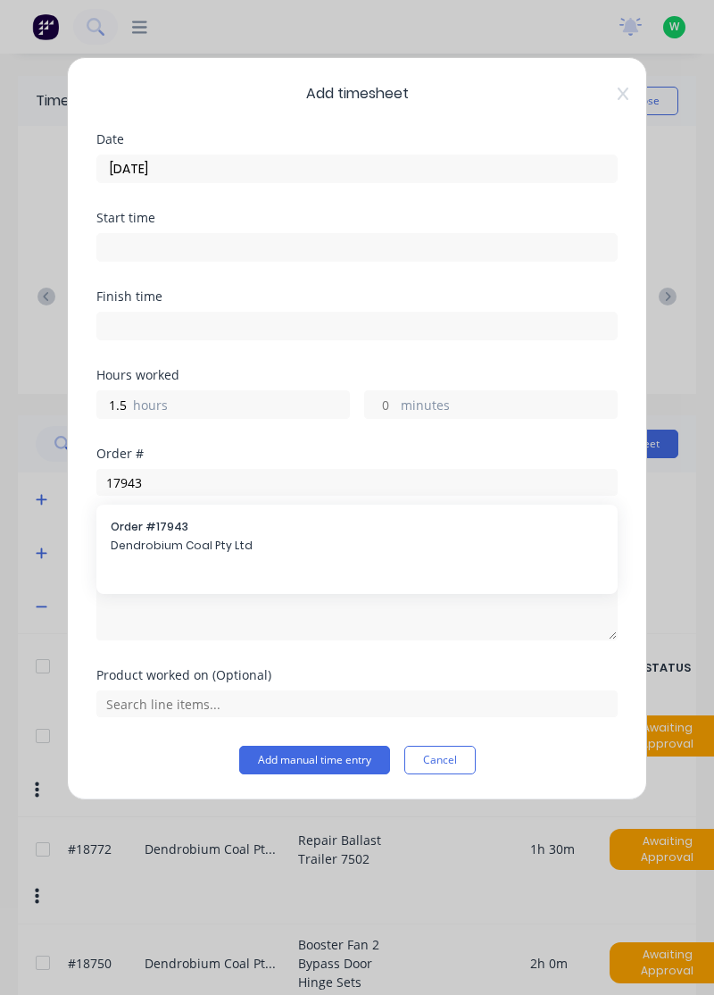
click at [206, 538] on span "Dendrobium Coal Pty Ltd" at bounding box center [357, 546] width 493 height 16
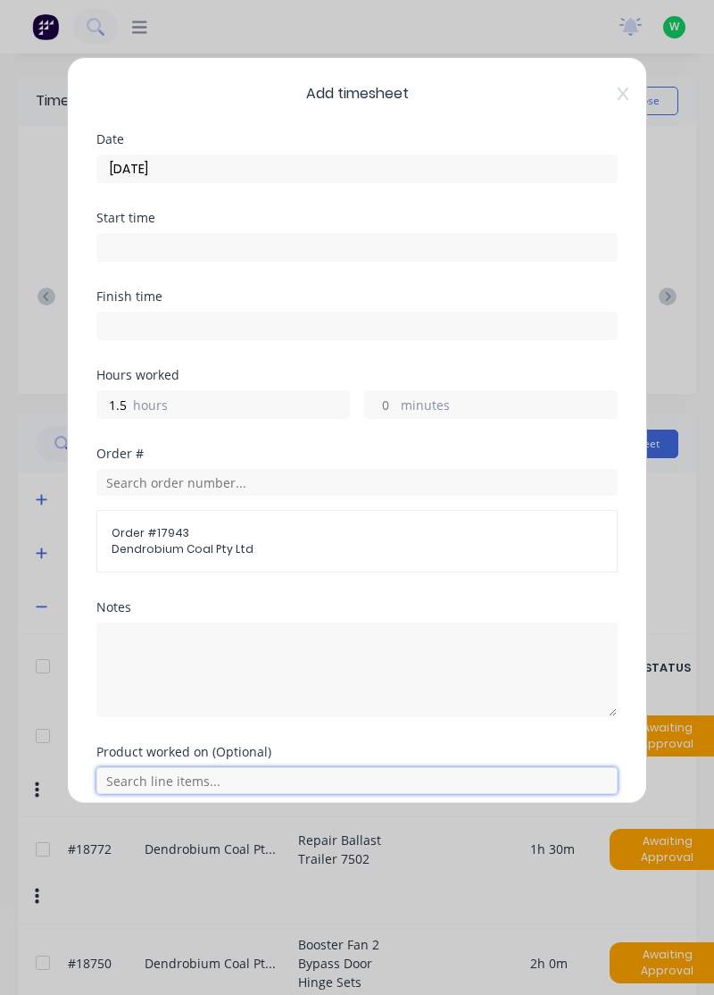
click at [371, 779] on input "text" at bounding box center [356, 780] width 521 height 27
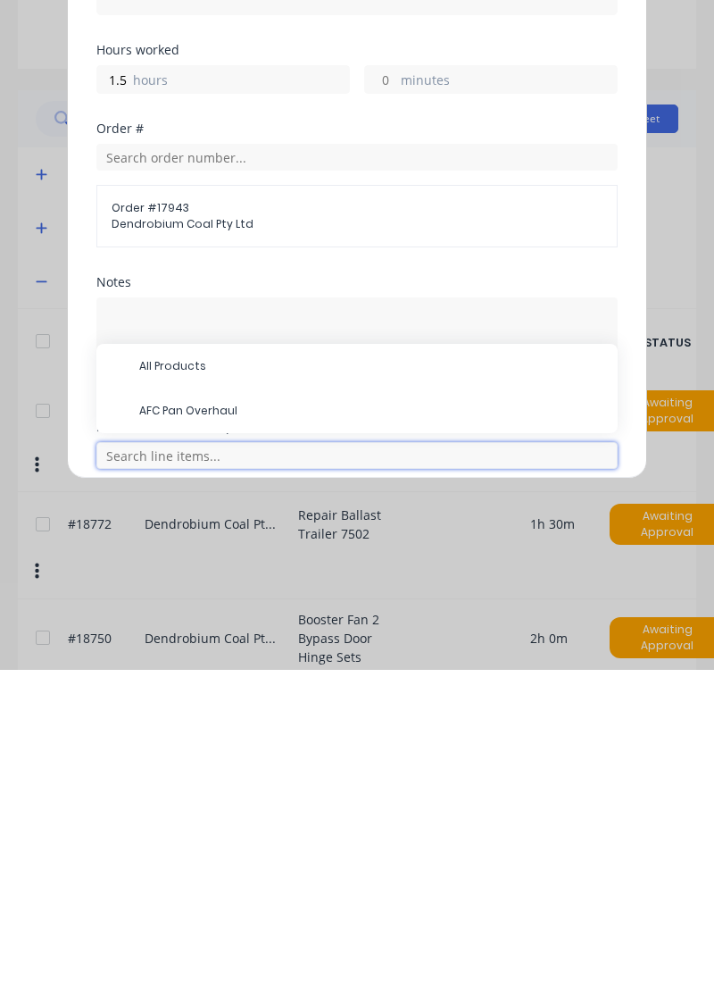
scroll to position [44, 0]
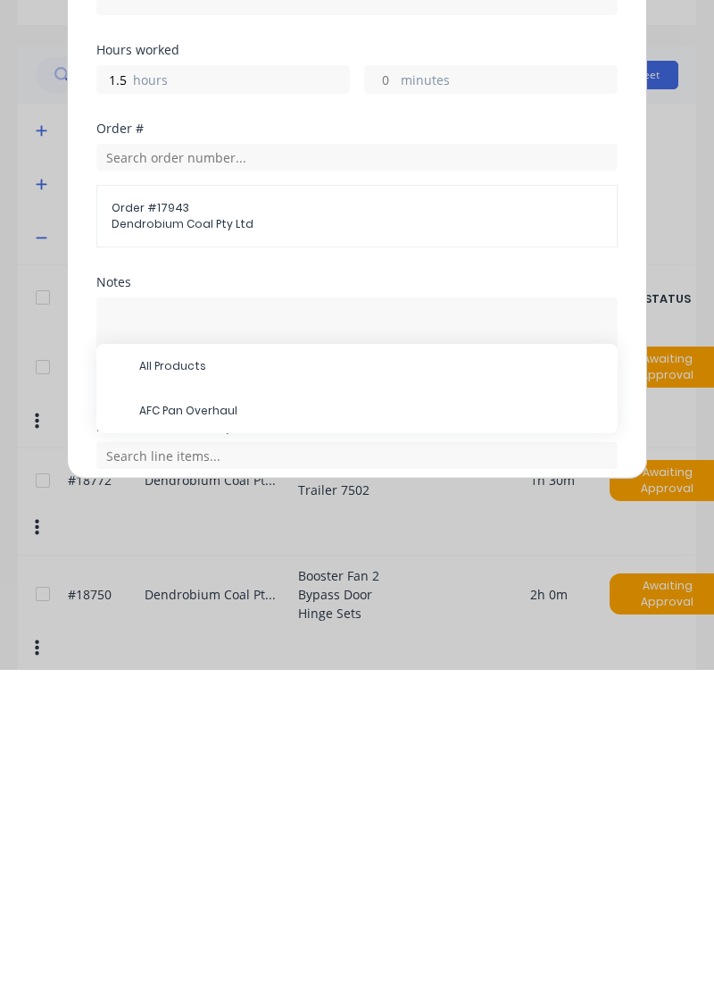
click at [239, 729] on span "AFC Pan Overhaul" at bounding box center [371, 736] width 464 height 16
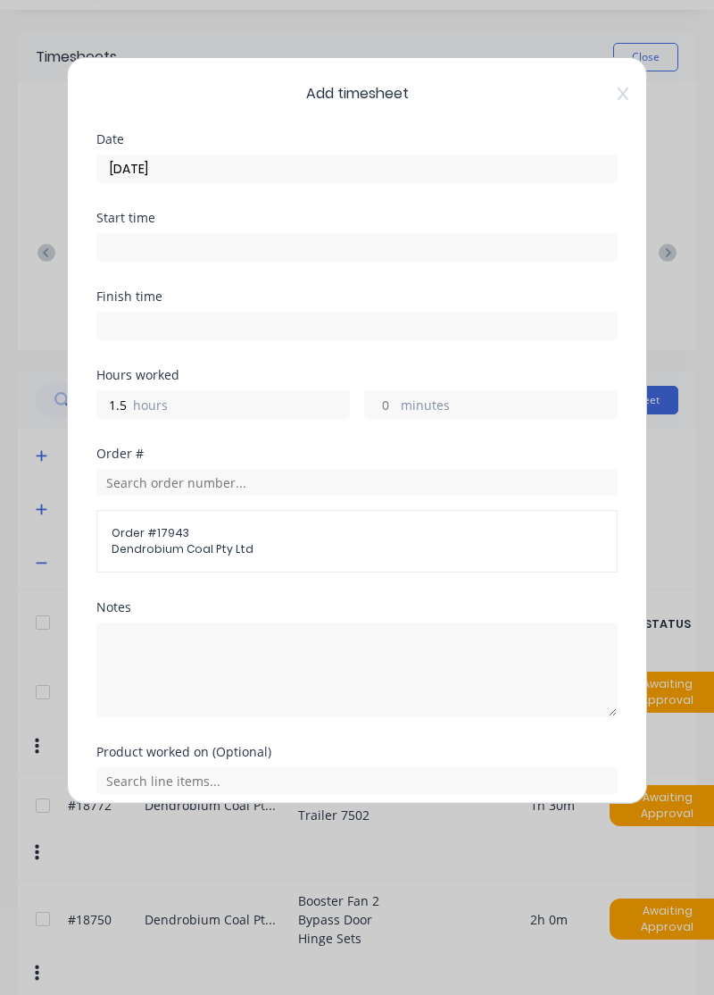
scroll to position [66, 0]
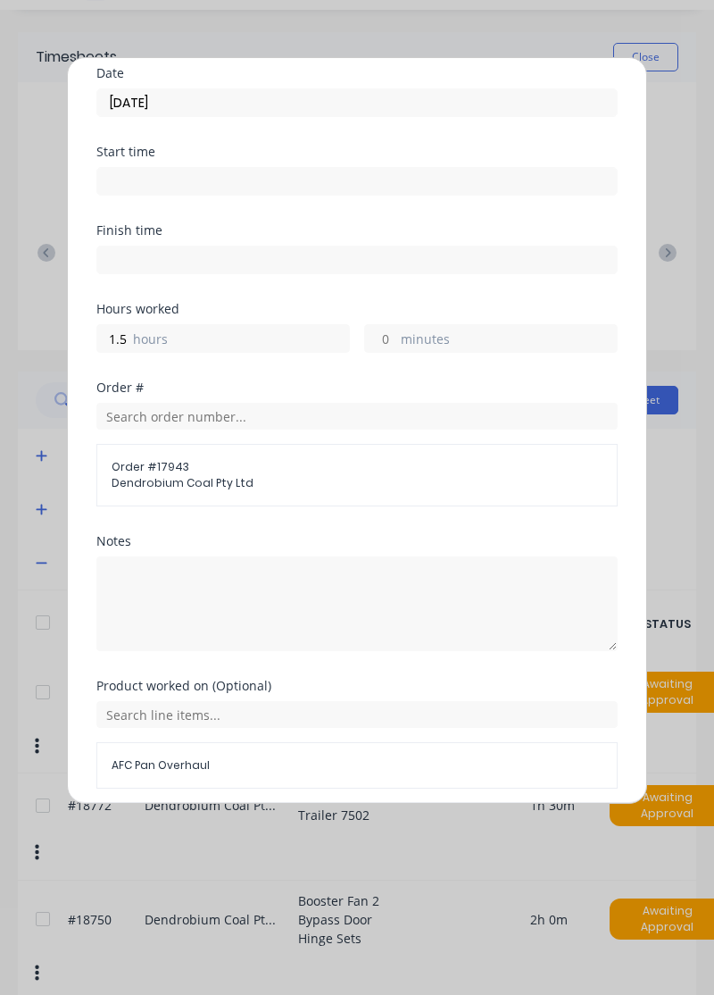
click at [334, 824] on button "Add manual time entry" at bounding box center [314, 831] width 151 height 29
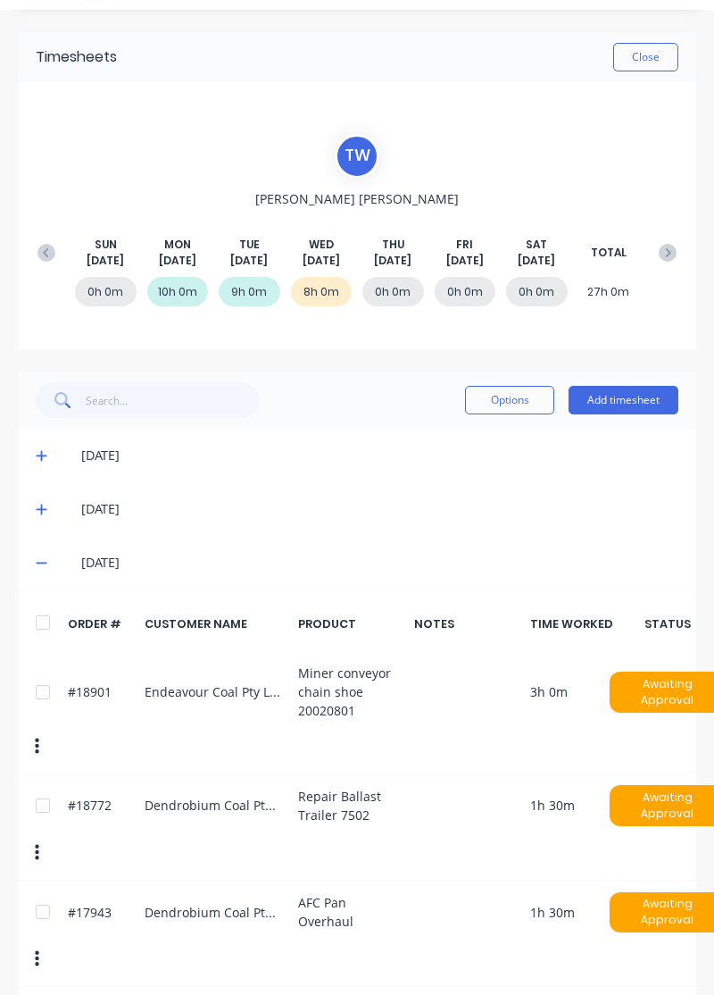
scroll to position [133, 0]
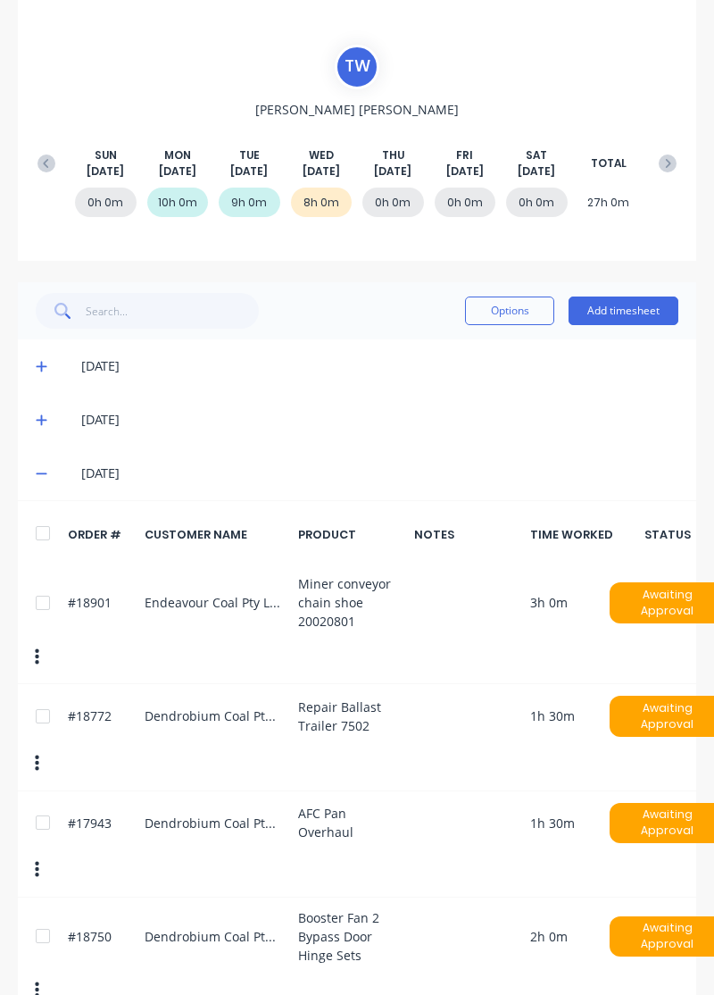
click at [633, 302] on button "Add timesheet" at bounding box center [624, 310] width 110 height 29
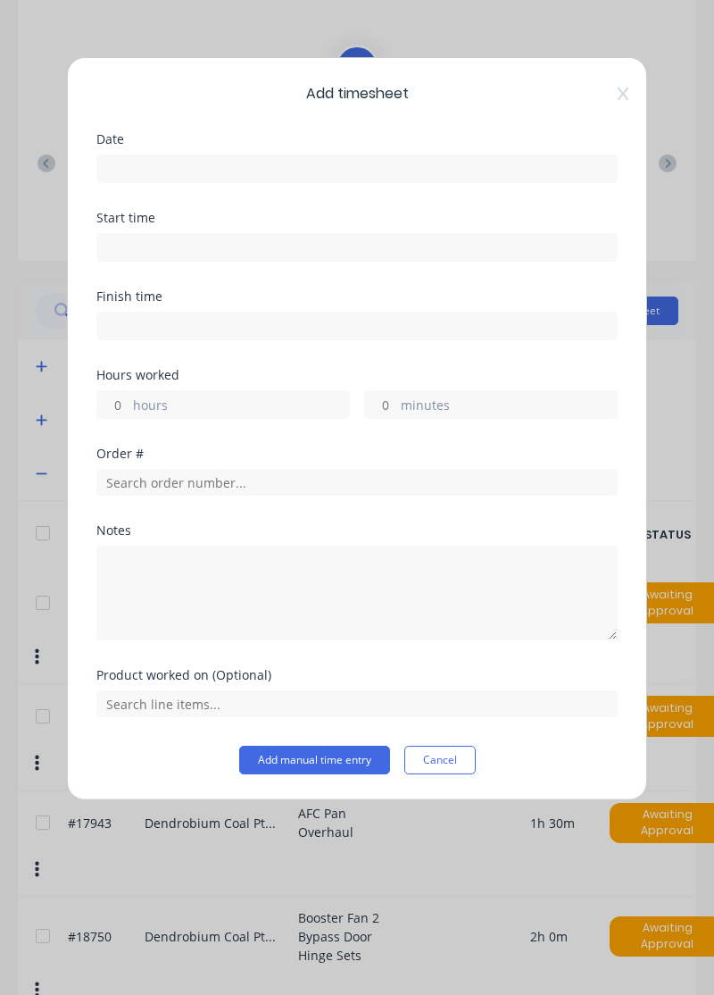
click at [446, 756] on button "Cancel" at bounding box center [439, 760] width 71 height 29
